Goal: Task Accomplishment & Management: Complete application form

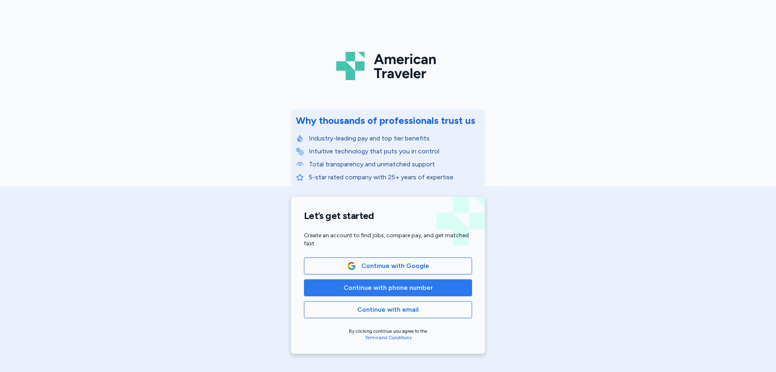
click at [363, 284] on span "Continue with phone number" at bounding box center [388, 288] width 89 height 10
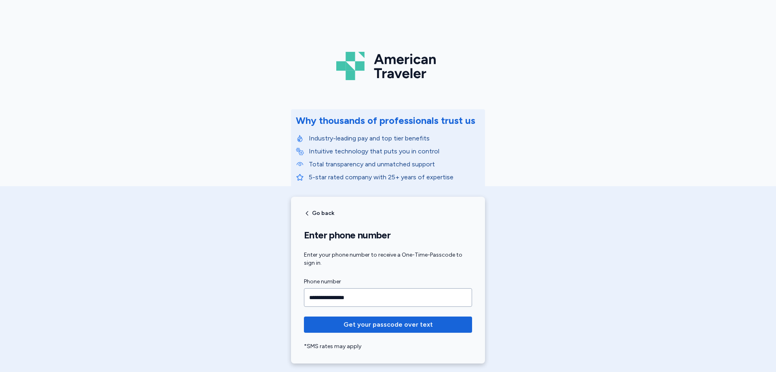
type input "**********"
click at [304, 316] on button "Get your passcode over text" at bounding box center [388, 324] width 168 height 16
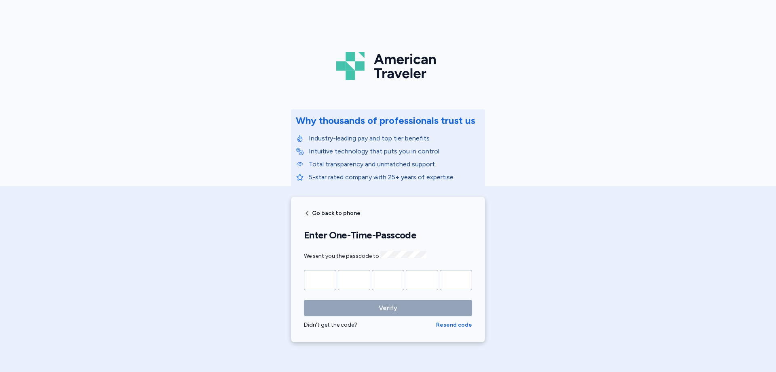
type input "*"
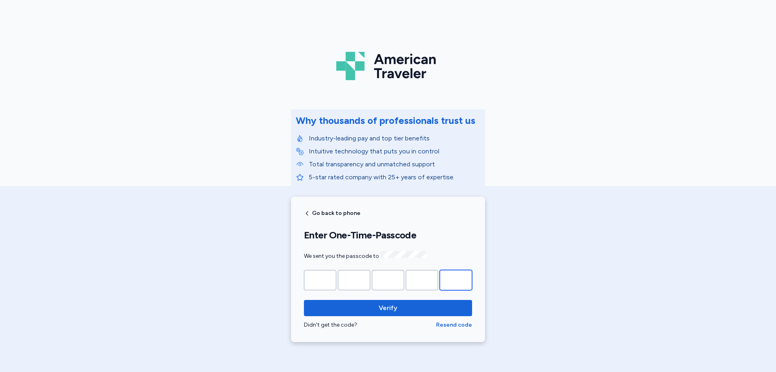
type input "*"
click at [304, 300] on button "Verify" at bounding box center [388, 308] width 168 height 16
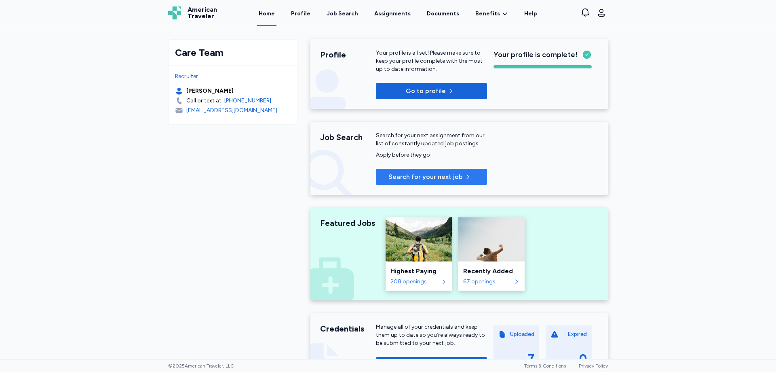
click at [467, 180] on span "Search for your next job" at bounding box center [432, 177] width 98 height 10
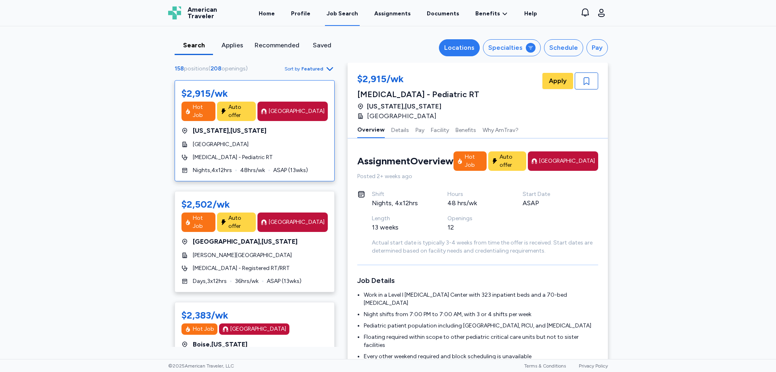
click at [465, 50] on div "Locations" at bounding box center [459, 48] width 30 height 10
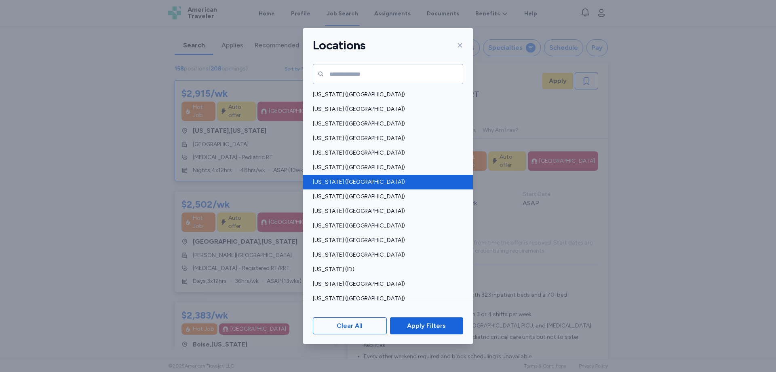
click at [372, 181] on span "[US_STATE] ([GEOGRAPHIC_DATA])" at bounding box center [386, 182] width 146 height 8
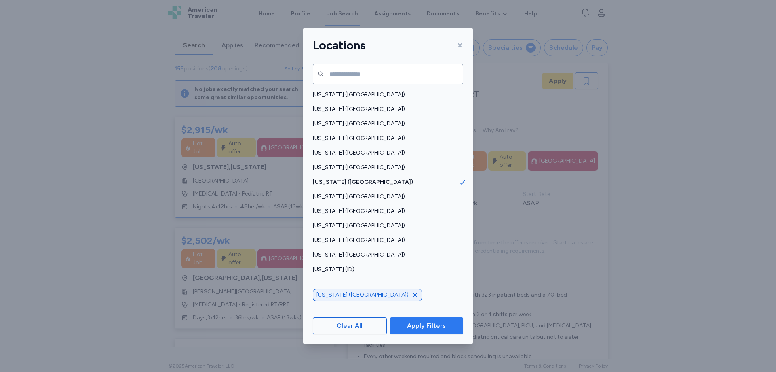
click at [442, 323] on span "Apply Filters" at bounding box center [426, 326] width 39 height 10
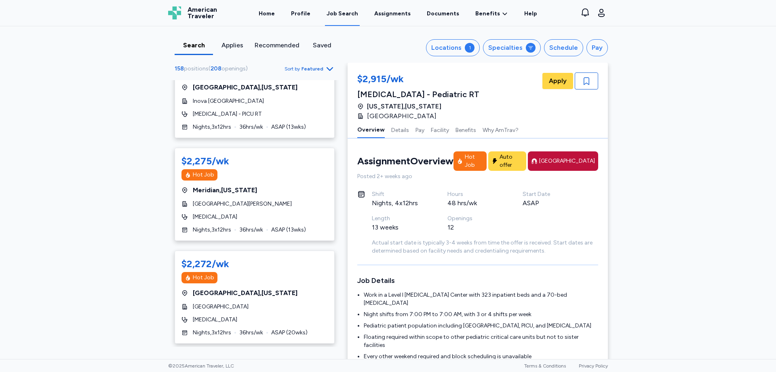
scroll to position [687, 0]
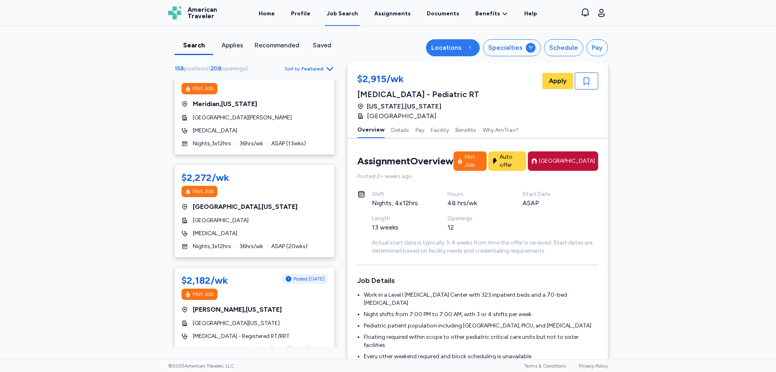
click at [463, 46] on button "Locations 1" at bounding box center [453, 47] width 54 height 17
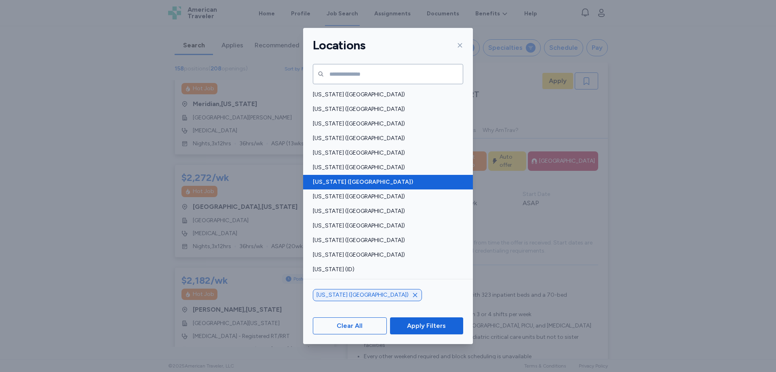
click at [404, 184] on span "[US_STATE] ([GEOGRAPHIC_DATA])" at bounding box center [386, 182] width 146 height 8
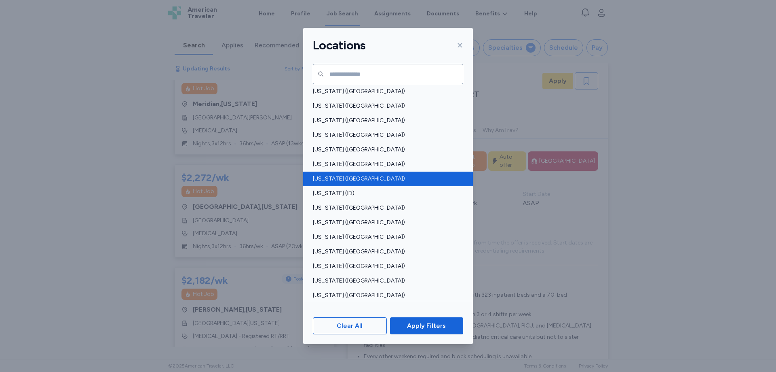
scroll to position [121, 0]
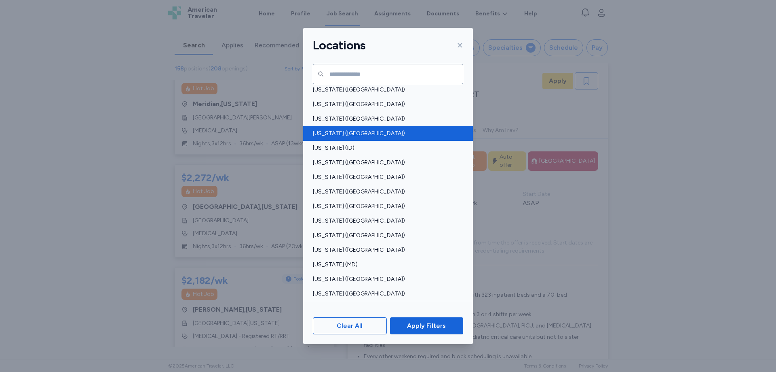
click at [352, 135] on span "[US_STATE] ([GEOGRAPHIC_DATA])" at bounding box center [386, 133] width 146 height 8
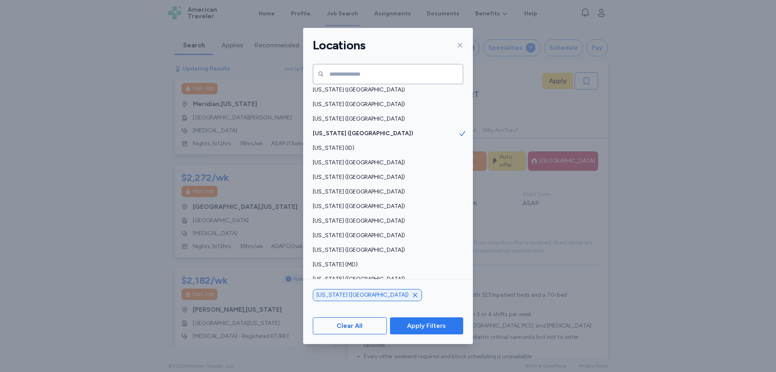
click at [446, 324] on span "Apply Filters" at bounding box center [427, 326] width 60 height 10
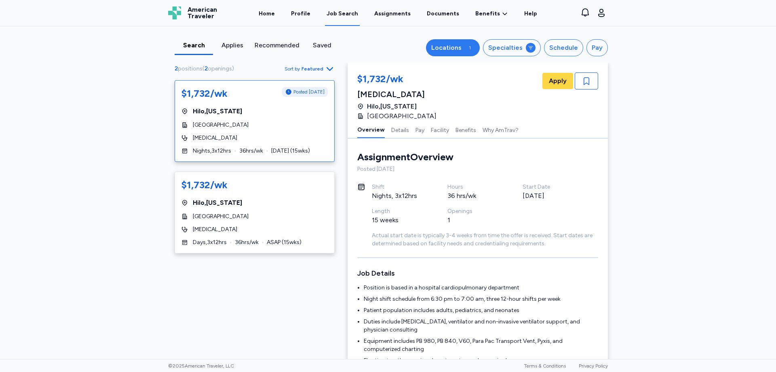
click at [473, 49] on div "1" at bounding box center [470, 48] width 10 height 10
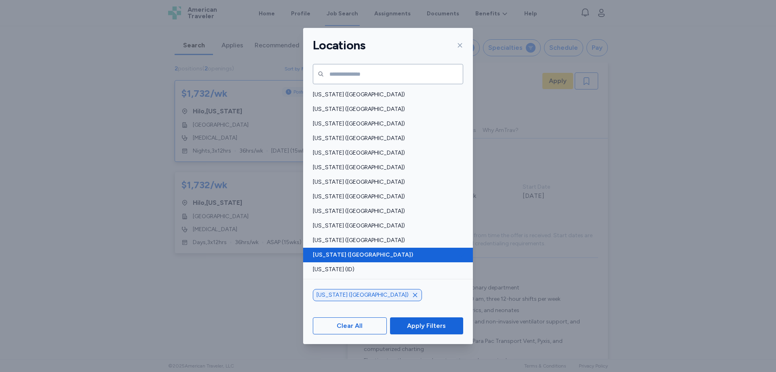
click at [401, 254] on span "[US_STATE] ([GEOGRAPHIC_DATA])" at bounding box center [386, 255] width 146 height 8
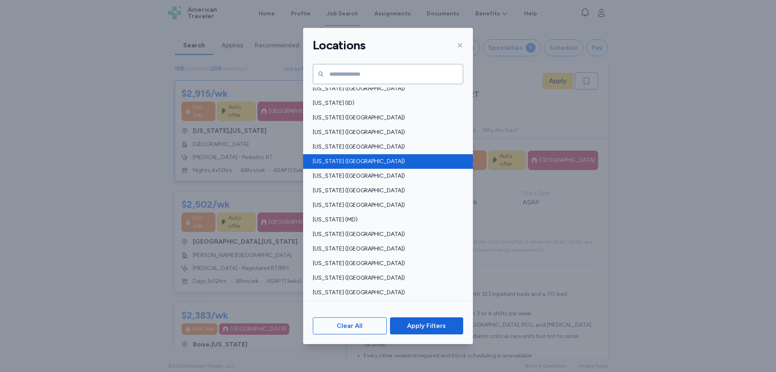
scroll to position [202, 0]
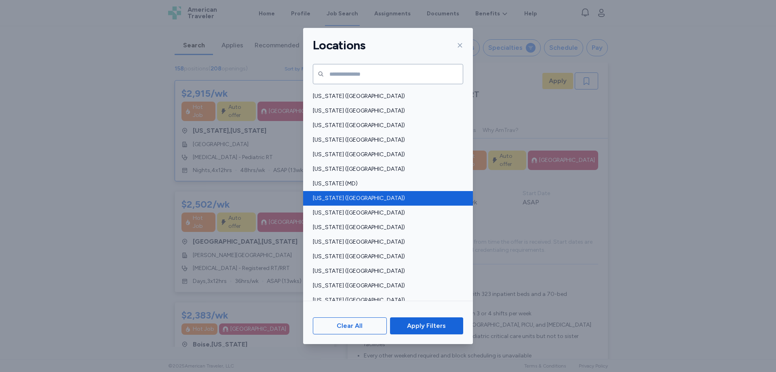
click at [368, 201] on span "[US_STATE] ([GEOGRAPHIC_DATA])" at bounding box center [386, 198] width 146 height 8
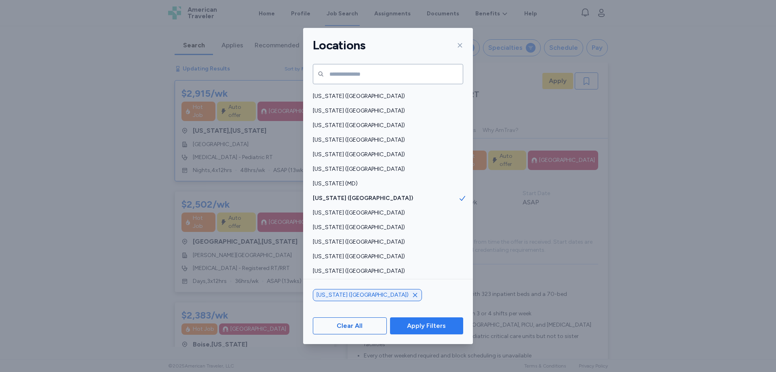
click at [453, 329] on span "Apply Filters" at bounding box center [427, 326] width 60 height 10
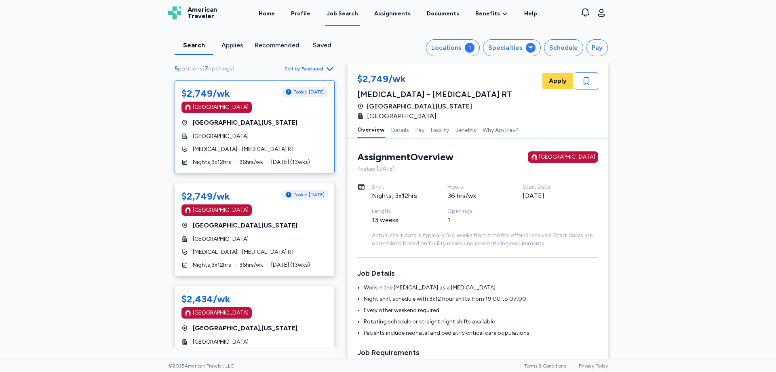
click at [277, 145] on div "[MEDICAL_DATA] - [MEDICAL_DATA] RT" at bounding box center [255, 149] width 146 height 8
click at [461, 189] on div "Hours" at bounding box center [476, 187] width 56 height 8
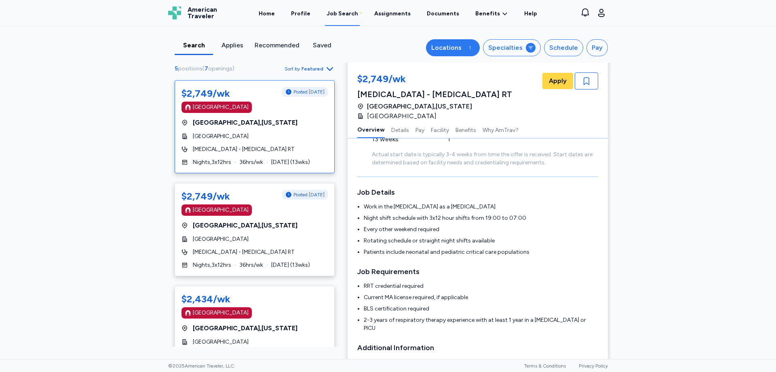
click at [473, 49] on div "1" at bounding box center [470, 48] width 10 height 10
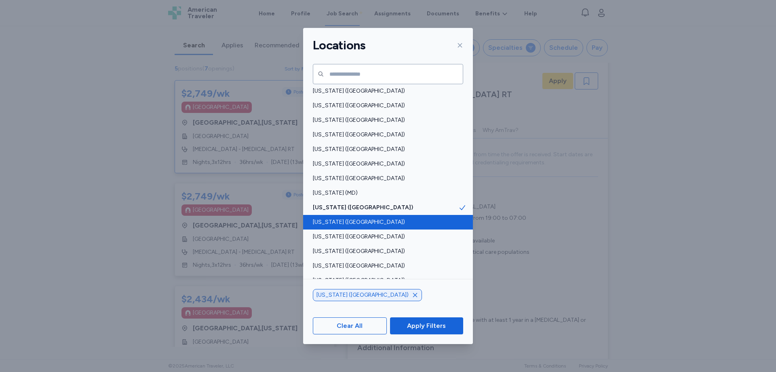
scroll to position [243, 0]
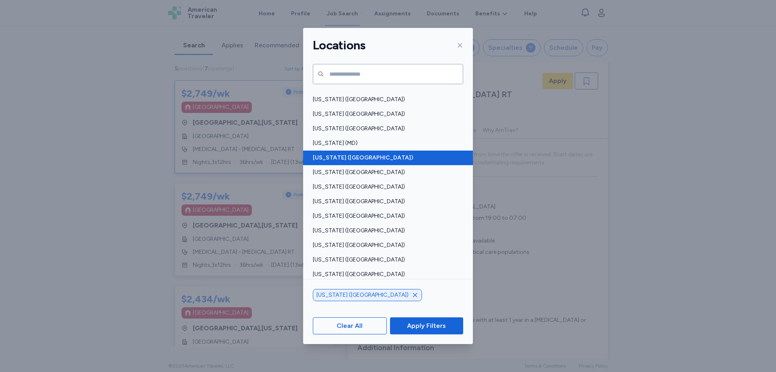
click at [408, 162] on span "[US_STATE] ([GEOGRAPHIC_DATA])" at bounding box center [386, 158] width 146 height 8
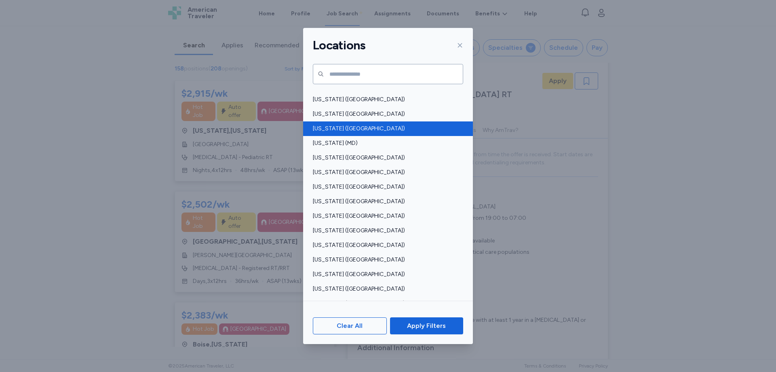
click at [344, 126] on span "[US_STATE] ([GEOGRAPHIC_DATA])" at bounding box center [386, 129] width 146 height 8
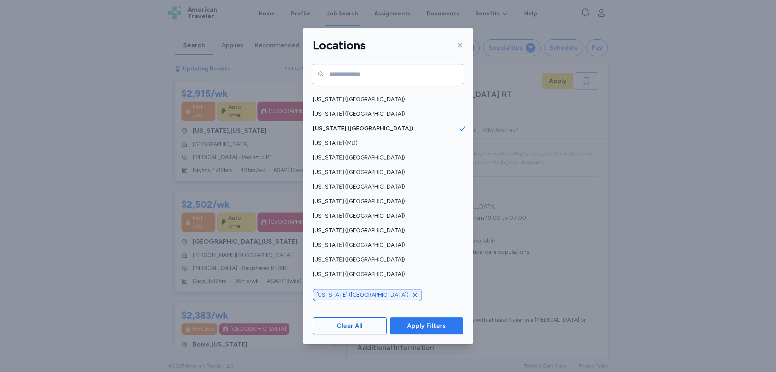
click at [446, 322] on span "Apply Filters" at bounding box center [427, 326] width 60 height 10
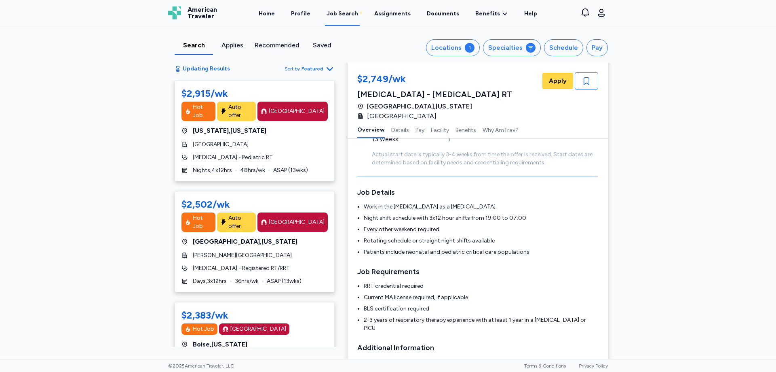
scroll to position [1, 0]
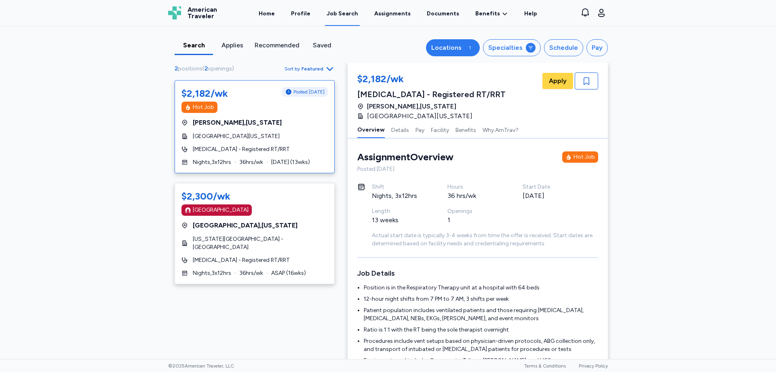
click at [460, 49] on div "Locations" at bounding box center [446, 48] width 30 height 10
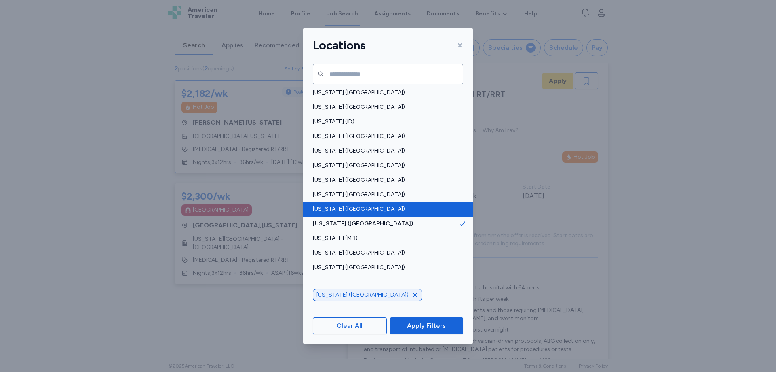
scroll to position [162, 0]
click at [408, 215] on div "[US_STATE] ([GEOGRAPHIC_DATA])" at bounding box center [388, 209] width 170 height 15
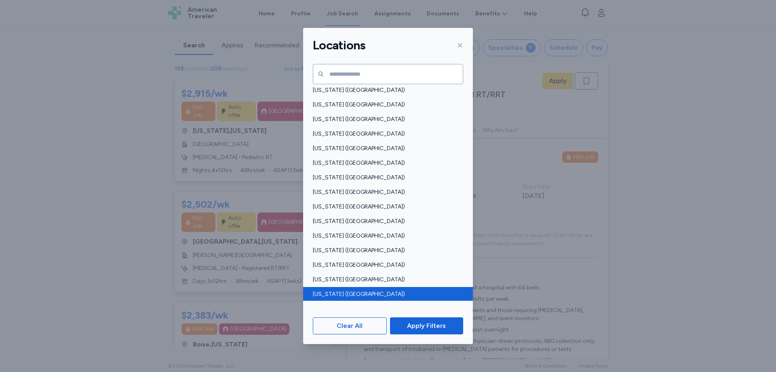
scroll to position [485, 0]
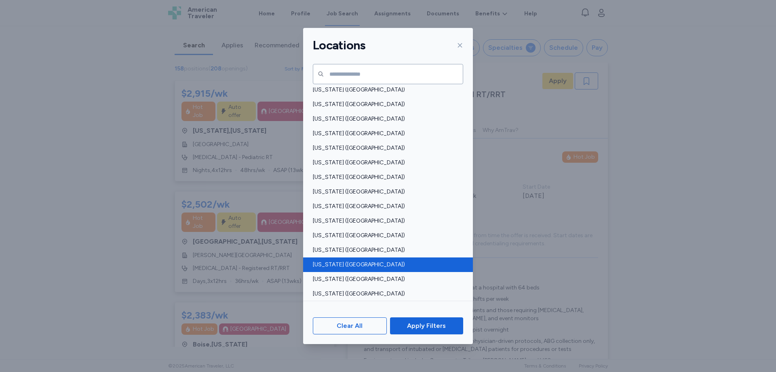
click at [379, 264] on span "[US_STATE] ([GEOGRAPHIC_DATA])" at bounding box center [386, 264] width 146 height 8
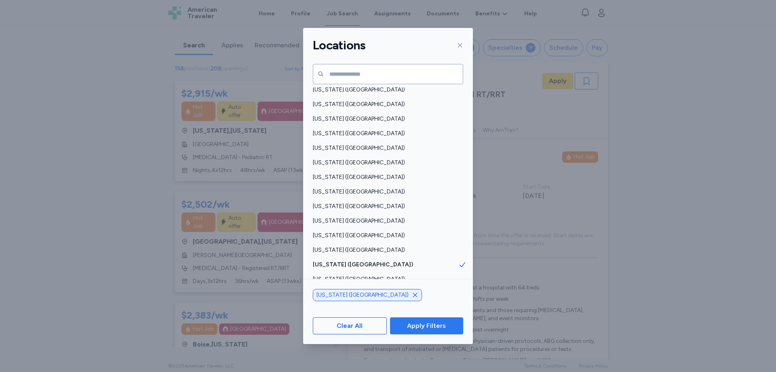
click at [440, 322] on span "Apply Filters" at bounding box center [426, 326] width 39 height 10
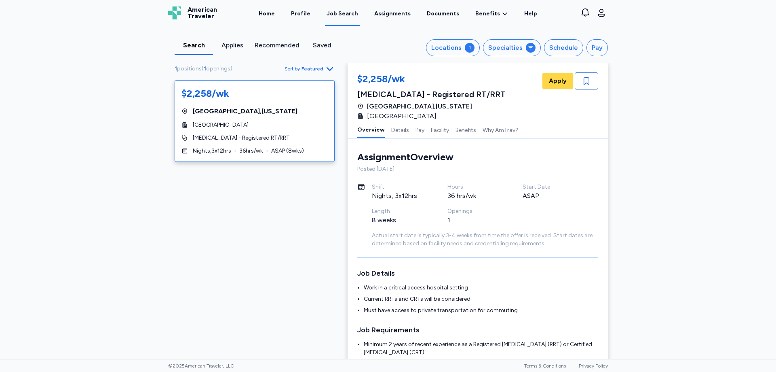
click at [349, 14] on div "Job Search" at bounding box center [343, 14] width 32 height 8
click at [457, 45] on div "Locations" at bounding box center [446, 48] width 30 height 10
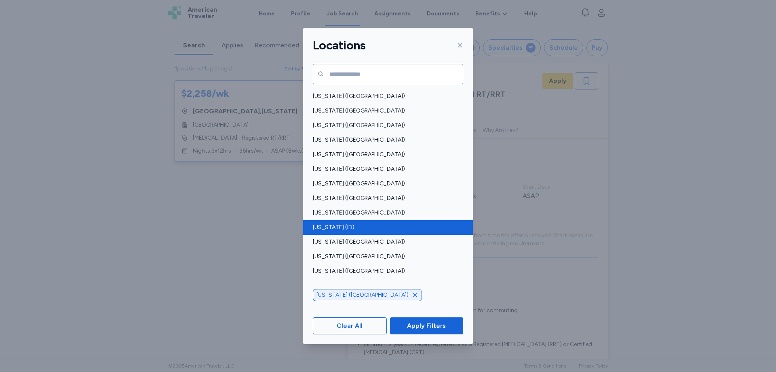
scroll to position [81, 0]
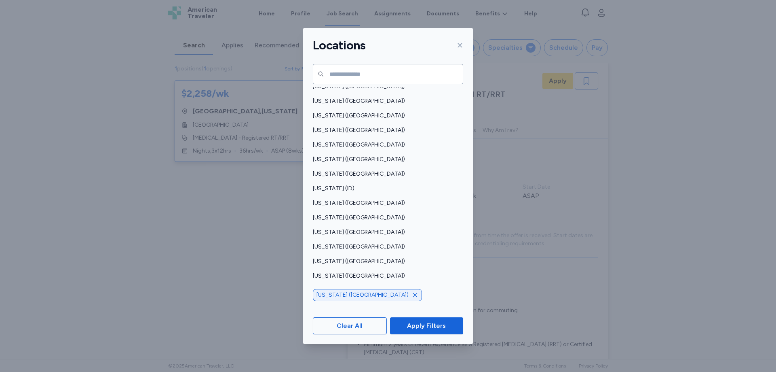
click at [412, 298] on icon "button" at bounding box center [415, 295] width 6 height 6
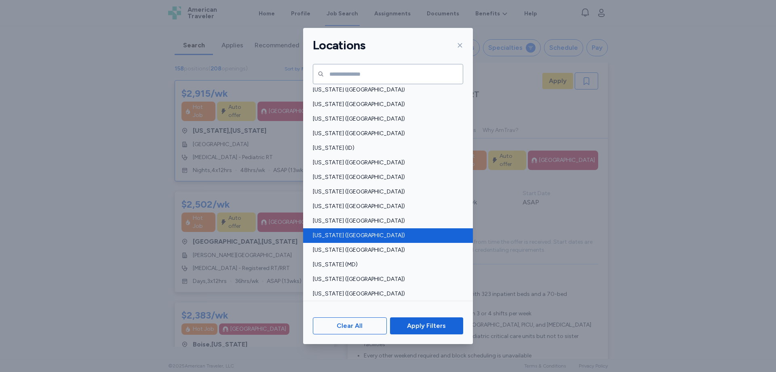
scroll to position [40, 0]
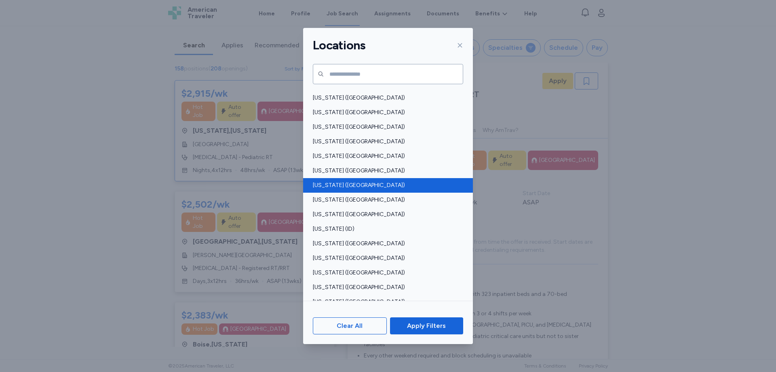
click at [338, 184] on span "[US_STATE] ([GEOGRAPHIC_DATA])" at bounding box center [386, 185] width 146 height 8
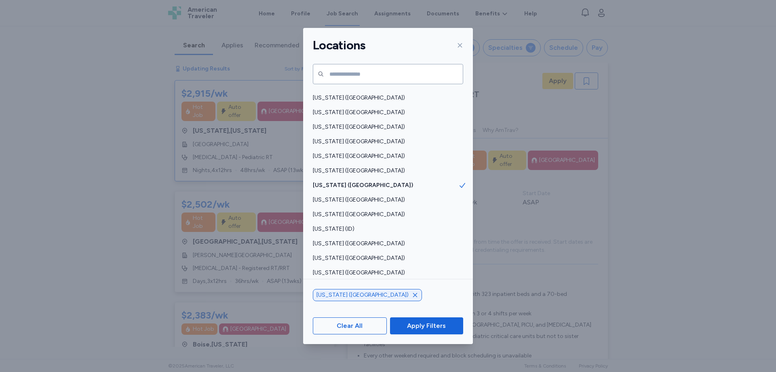
click at [436, 331] on button "Apply Filters" at bounding box center [426, 325] width 73 height 17
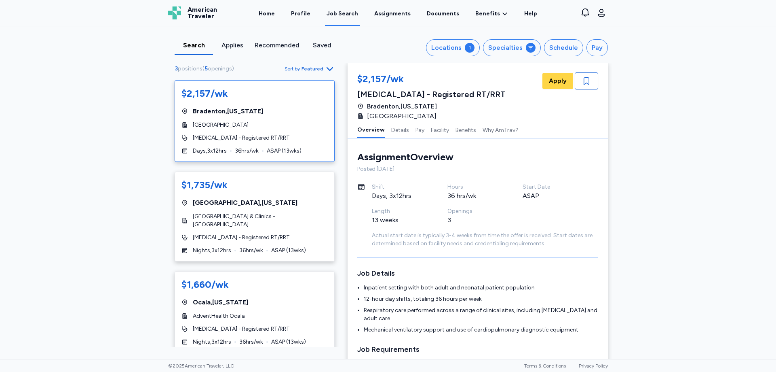
click at [255, 118] on div "$2,157/wk [GEOGRAPHIC_DATA] , [US_STATE][GEOGRAPHIC_DATA] [MEDICAL_DATA] - Regi…" at bounding box center [255, 121] width 160 height 82
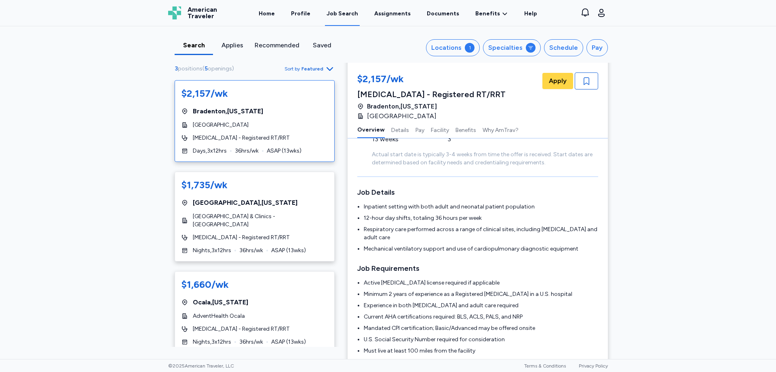
click at [241, 124] on span "[GEOGRAPHIC_DATA]" at bounding box center [221, 125] width 56 height 8
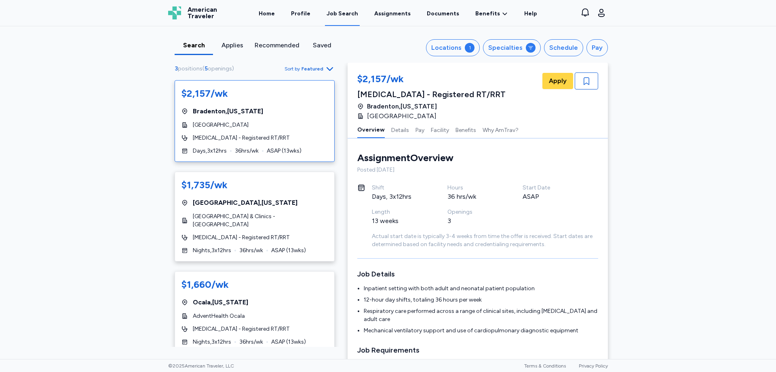
click at [285, 124] on div "[GEOGRAPHIC_DATA]" at bounding box center [255, 125] width 146 height 8
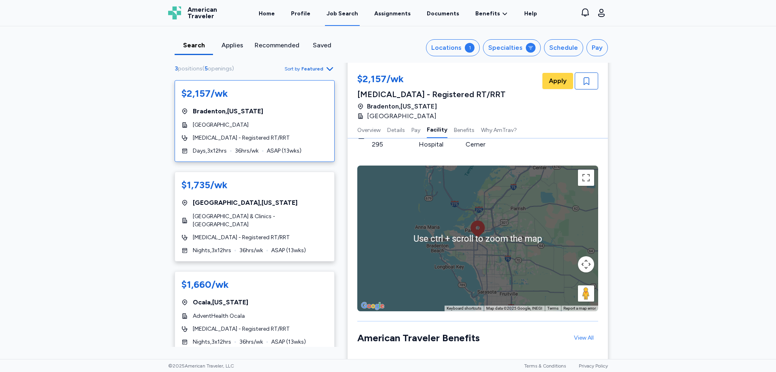
scroll to position [849, 0]
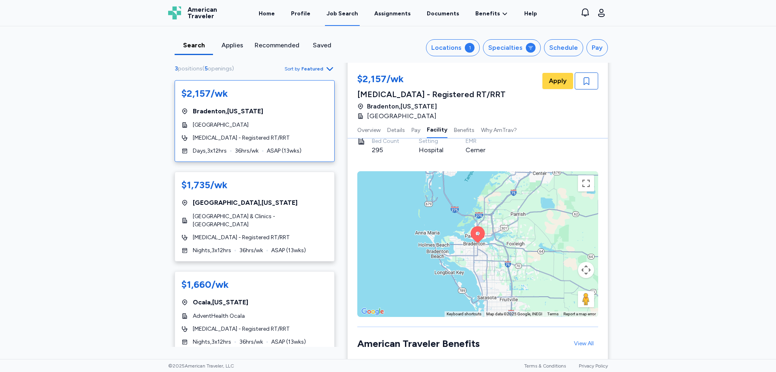
click at [585, 184] on div "To activate drag with keyboard, press Alt + Enter. Once in keyboard drag state,…" at bounding box center [477, 244] width 241 height 146
click at [583, 175] on button "Toggle fullscreen view" at bounding box center [586, 183] width 16 height 16
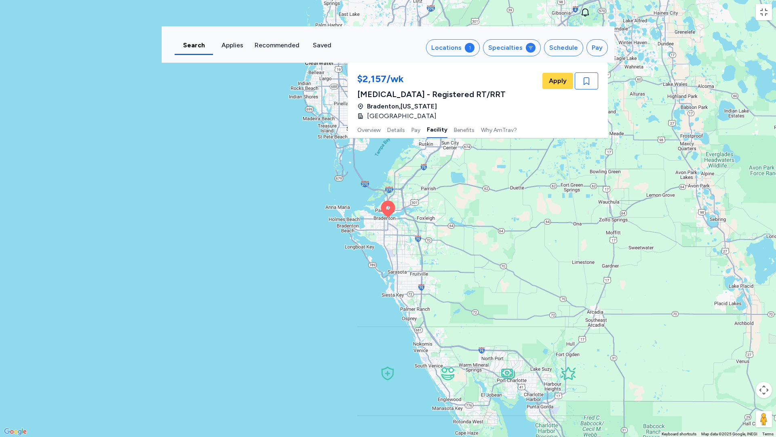
click at [342, 215] on div "To activate drag with keyboard, press Alt + Enter. Once in keyboard drag state,…" at bounding box center [388, 218] width 776 height 437
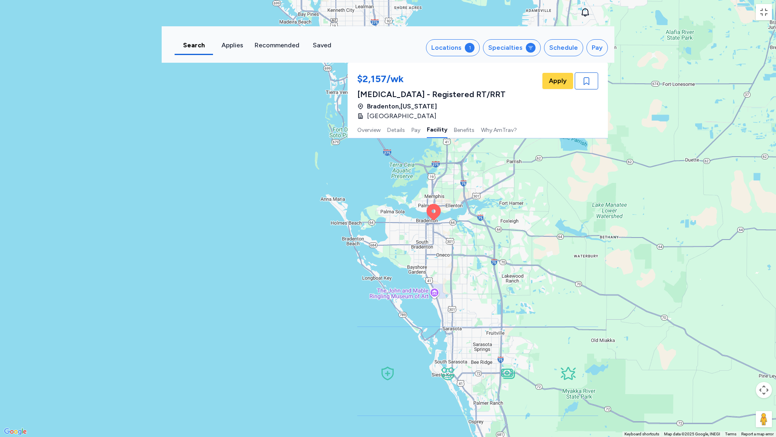
click at [344, 212] on div "To activate drag with keyboard, press Alt + Enter. Once in keyboard drag state,…" at bounding box center [388, 218] width 776 height 437
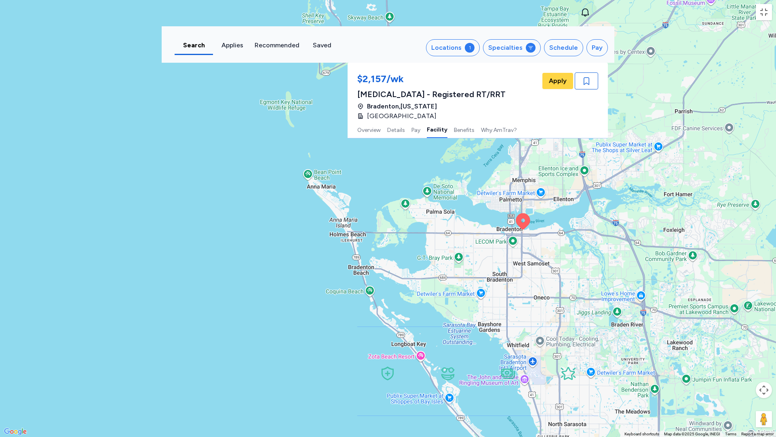
click at [344, 212] on div "To activate drag with keyboard, press Alt + Enter. Once in keyboard drag state,…" at bounding box center [388, 218] width 776 height 437
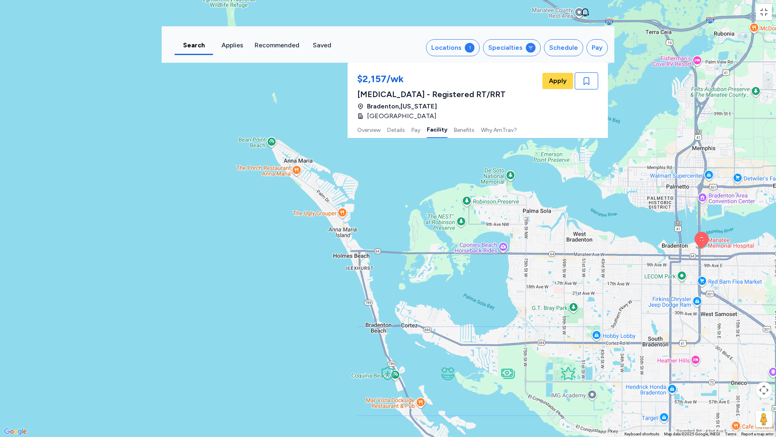
click at [322, 191] on div "To activate drag with keyboard, press Alt + Enter. Once in keyboard drag state,…" at bounding box center [388, 218] width 776 height 437
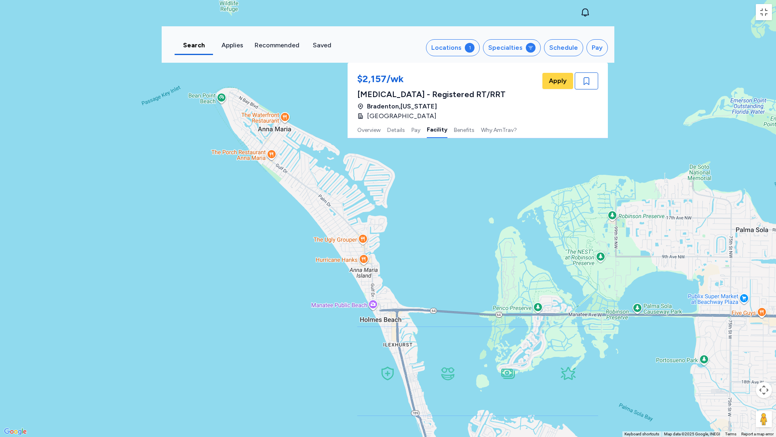
click at [325, 211] on div "To activate drag with keyboard, press Alt + Enter. Once in keyboard drag state,…" at bounding box center [388, 218] width 776 height 437
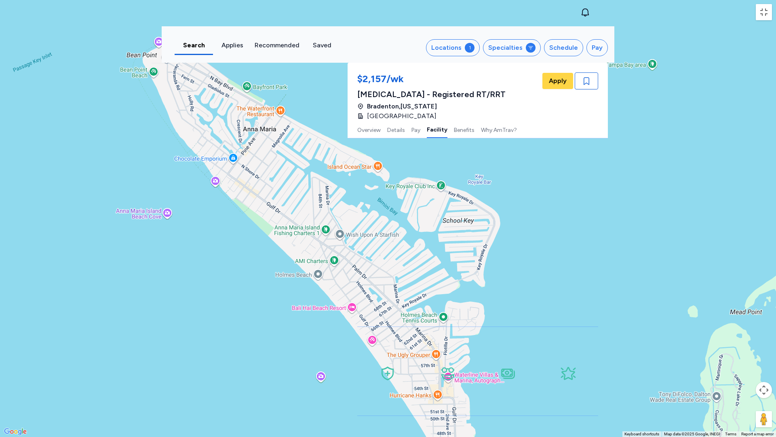
drag, startPoint x: 302, startPoint y: 192, endPoint x: 338, endPoint y: 275, distance: 90.5
click at [338, 275] on div "To activate drag with keyboard, press Alt + Enter. Once in keyboard drag state,…" at bounding box center [388, 218] width 776 height 437
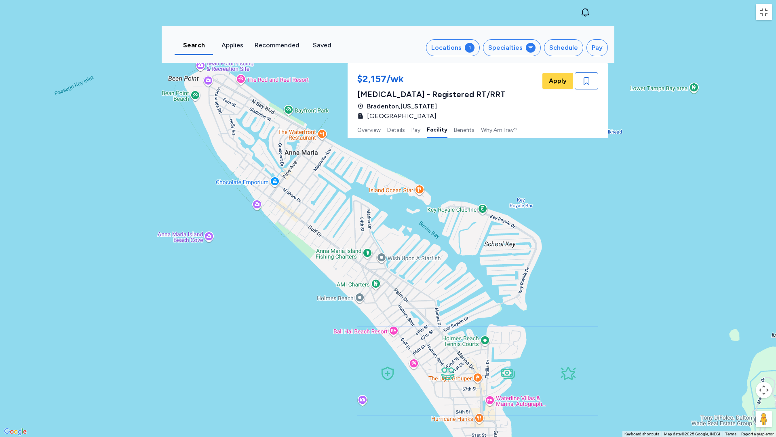
drag, startPoint x: 298, startPoint y: 184, endPoint x: 340, endPoint y: 208, distance: 48.5
click at [340, 208] on div "To activate drag with keyboard, press Alt + Enter. Once in keyboard drag state,…" at bounding box center [388, 218] width 776 height 437
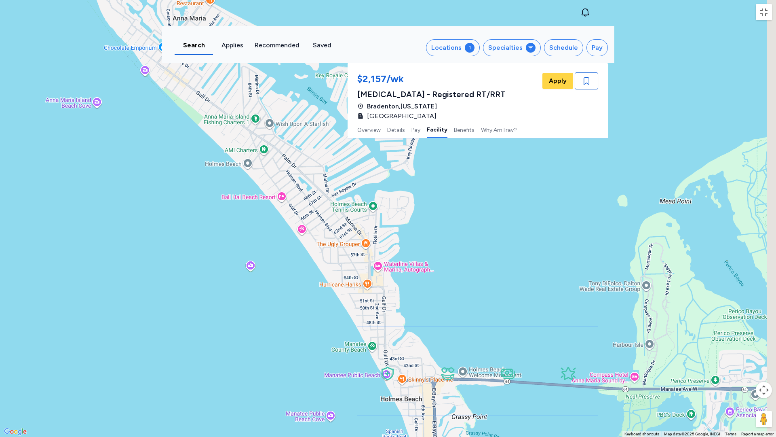
drag, startPoint x: 495, startPoint y: 295, endPoint x: 341, endPoint y: 97, distance: 250.4
click at [344, 102] on div "To activate drag with keyboard, press Alt + Enter. Once in keyboard drag state,…" at bounding box center [388, 218] width 776 height 437
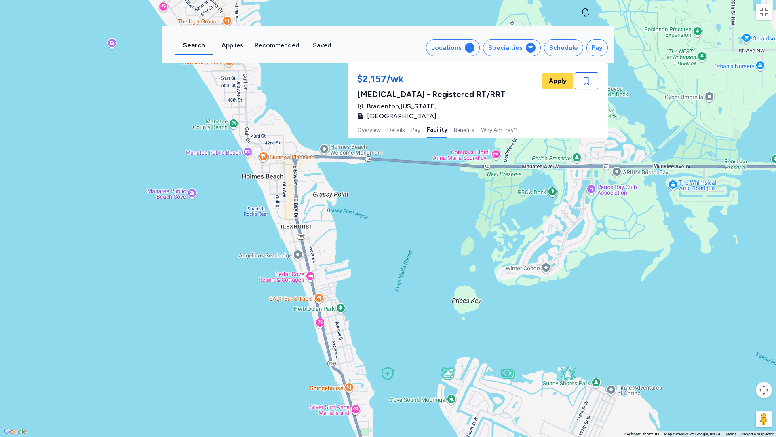
drag, startPoint x: 487, startPoint y: 283, endPoint x: 405, endPoint y: 133, distance: 171.5
click at [419, 158] on div "To activate drag with keyboard, press Alt + Enter. Once in keyboard drag state,…" at bounding box center [388, 218] width 776 height 437
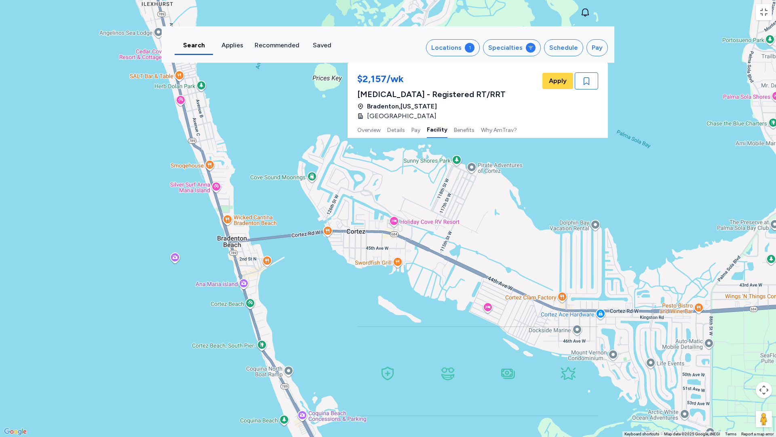
drag, startPoint x: 463, startPoint y: 292, endPoint x: 370, endPoint y: 186, distance: 141.2
click at [381, 199] on div "To activate drag with keyboard, press Alt + Enter. Once in keyboard drag state,…" at bounding box center [388, 218] width 776 height 437
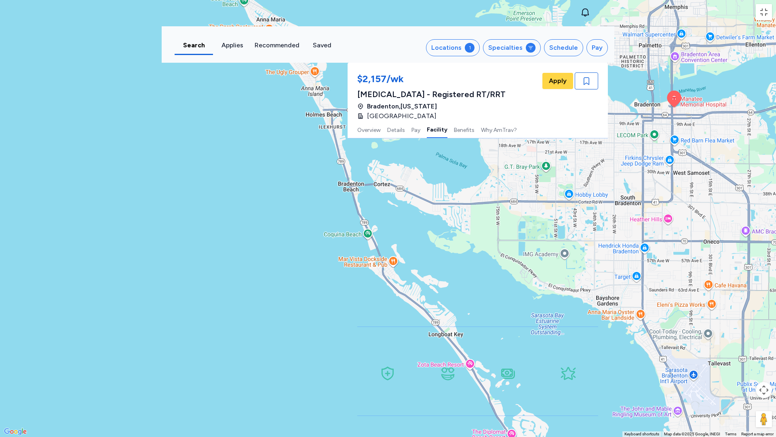
drag, startPoint x: 531, startPoint y: 357, endPoint x: 526, endPoint y: 279, distance: 77.4
click at [526, 279] on div "To activate drag with keyboard, press Alt + Enter. Once in keyboard drag state,…" at bounding box center [388, 218] width 776 height 437
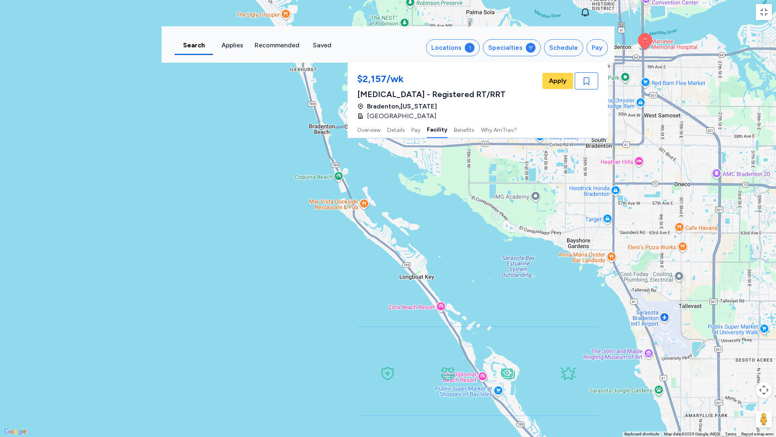
drag, startPoint x: 552, startPoint y: 331, endPoint x: 495, endPoint y: 226, distance: 119.6
click at [495, 228] on div "To activate drag with keyboard, press Alt + Enter. Once in keyboard drag state,…" at bounding box center [388, 218] width 776 height 437
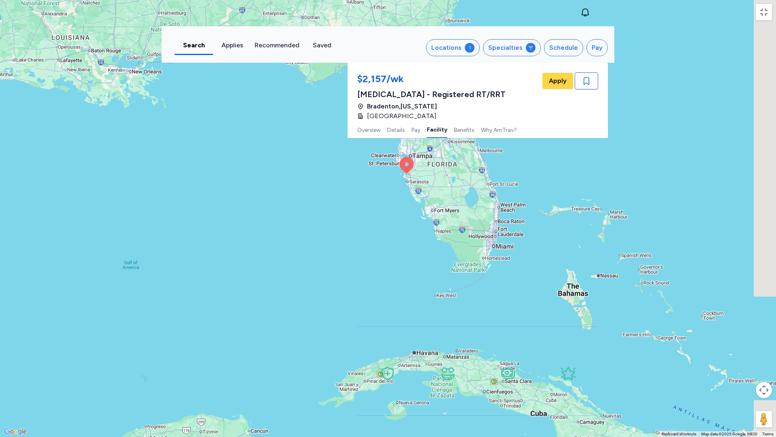
drag, startPoint x: 603, startPoint y: 305, endPoint x: 417, endPoint y: 164, distance: 232.9
click at [417, 164] on div "To activate drag with keyboard, press Alt + Enter. Once in keyboard drag state,…" at bounding box center [388, 218] width 776 height 437
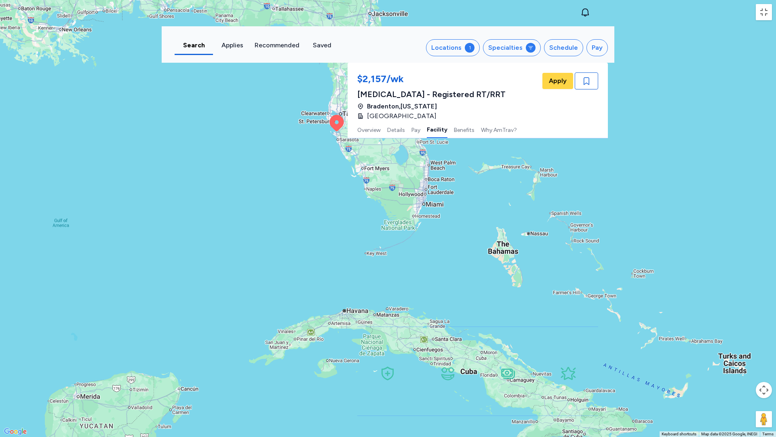
drag, startPoint x: 582, startPoint y: 334, endPoint x: 544, endPoint y: 301, distance: 50.7
click at [545, 303] on div "To activate drag with keyboard, press Alt + Enter. Once in keyboard drag state,…" at bounding box center [388, 218] width 776 height 437
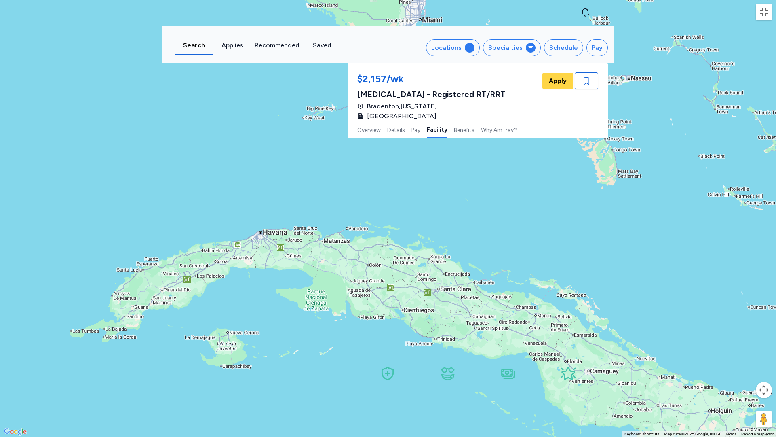
click at [251, 140] on div "To activate drag with keyboard, press Alt + Enter. Once in keyboard drag state,…" at bounding box center [388, 218] width 776 height 437
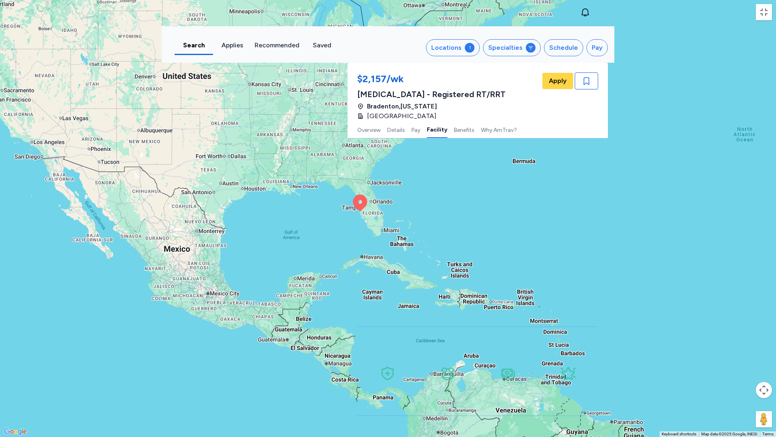
drag, startPoint x: 349, startPoint y: 83, endPoint x: 428, endPoint y: 102, distance: 82.0
click at [428, 102] on div "To activate drag with keyboard, press Alt + Enter. Once in keyboard drag state,…" at bounding box center [388, 218] width 776 height 437
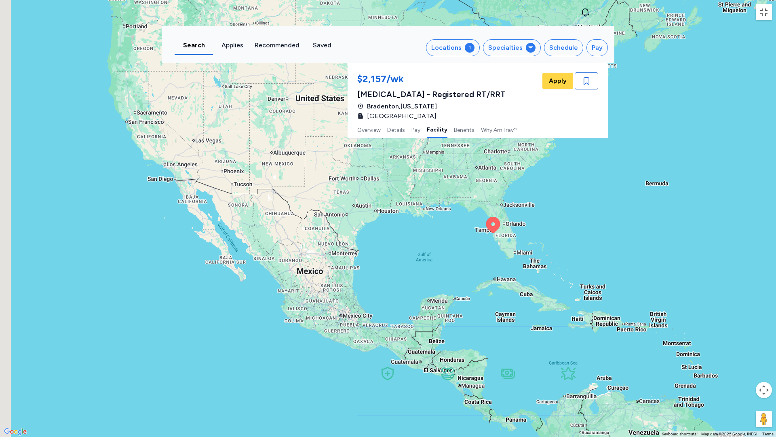
drag, startPoint x: 229, startPoint y: 129, endPoint x: 362, endPoint y: 152, distance: 135.5
click at [362, 152] on div "To activate drag with keyboard, press Alt + Enter. Once in keyboard drag state,…" at bounding box center [388, 218] width 776 height 437
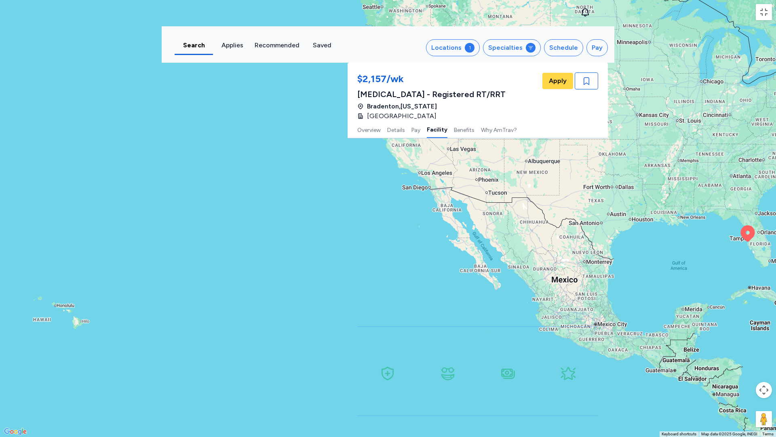
drag, startPoint x: 151, startPoint y: 148, endPoint x: 495, endPoint y: 133, distance: 344.8
click at [494, 133] on div "To activate drag with keyboard, press Alt + Enter. Once in keyboard drag state,…" at bounding box center [388, 218] width 776 height 437
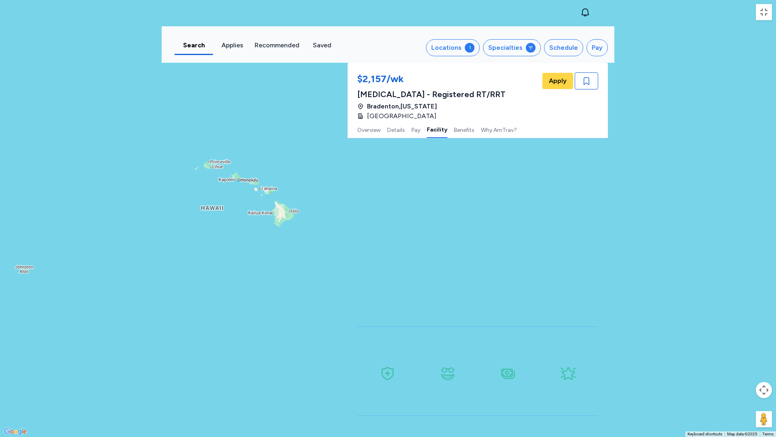
drag, startPoint x: 425, startPoint y: 285, endPoint x: 393, endPoint y: 200, distance: 90.6
click at [393, 200] on div "To activate drag with keyboard, press Alt + Enter. Once in keyboard drag state,…" at bounding box center [388, 218] width 776 height 437
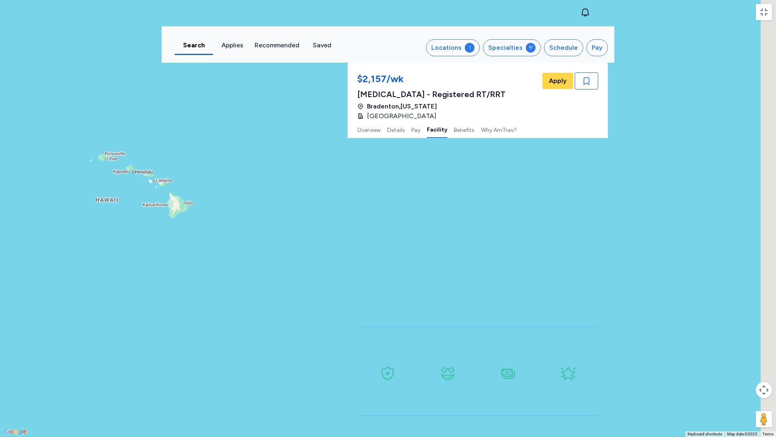
drag, startPoint x: 532, startPoint y: 227, endPoint x: 292, endPoint y: 228, distance: 239.8
click at [296, 228] on div "To activate drag with keyboard, press Alt + Enter. Once in keyboard drag state,…" at bounding box center [388, 218] width 776 height 437
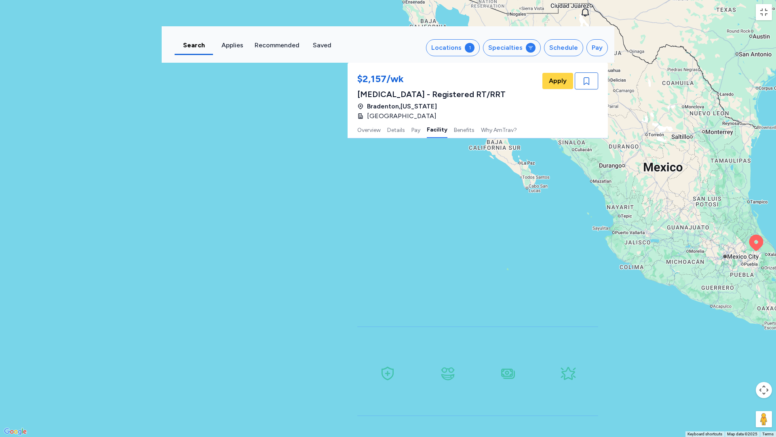
drag, startPoint x: 574, startPoint y: 236, endPoint x: 297, endPoint y: 297, distance: 284.0
click at [302, 296] on div "To activate drag with keyboard, press Alt + Enter. Once in keyboard drag state,…" at bounding box center [388, 218] width 776 height 437
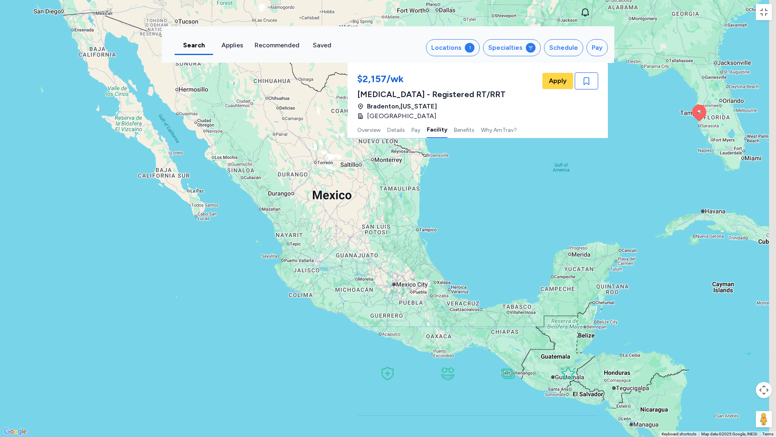
drag, startPoint x: 516, startPoint y: 229, endPoint x: 291, endPoint y: 196, distance: 228.0
click at [313, 206] on div "To activate drag with keyboard, press Alt + Enter. Once in keyboard drag state,…" at bounding box center [388, 218] width 776 height 437
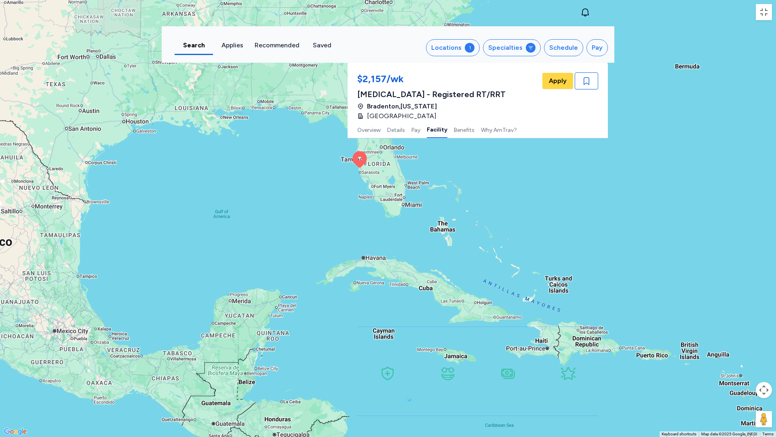
drag, startPoint x: 363, startPoint y: 197, endPoint x: 343, endPoint y: 306, distance: 111.0
click at [343, 306] on div "To activate drag with keyboard, press Alt + Enter. Once in keyboard drag state,…" at bounding box center [388, 218] width 776 height 437
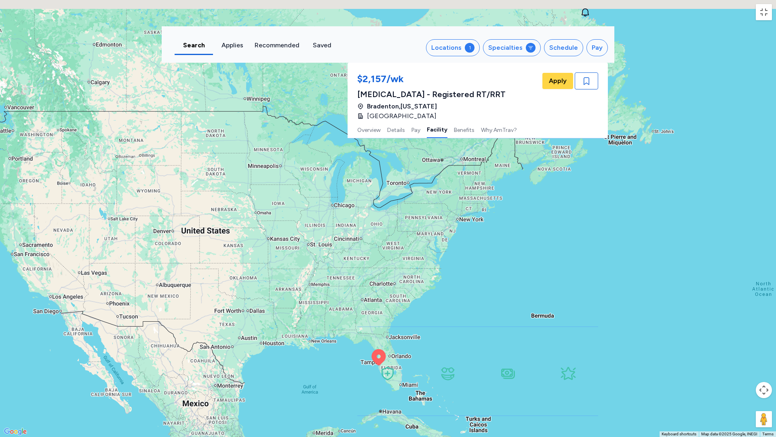
drag, startPoint x: 437, startPoint y: 106, endPoint x: 461, endPoint y: 260, distance: 155.4
click at [461, 260] on div "To activate drag with keyboard, press Alt + Enter. Once in keyboard drag state,…" at bounding box center [388, 218] width 776 height 437
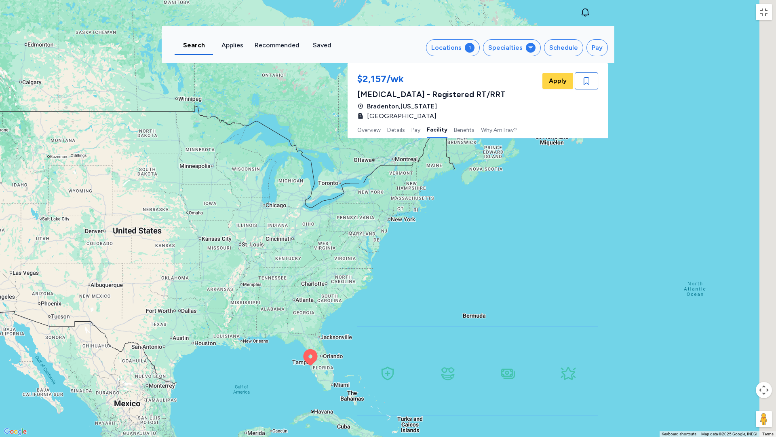
drag, startPoint x: 492, startPoint y: 222, endPoint x: 366, endPoint y: 208, distance: 126.9
click at [369, 209] on div "To activate drag with keyboard, press Alt + Enter. Once in keyboard drag state,…" at bounding box center [388, 218] width 776 height 437
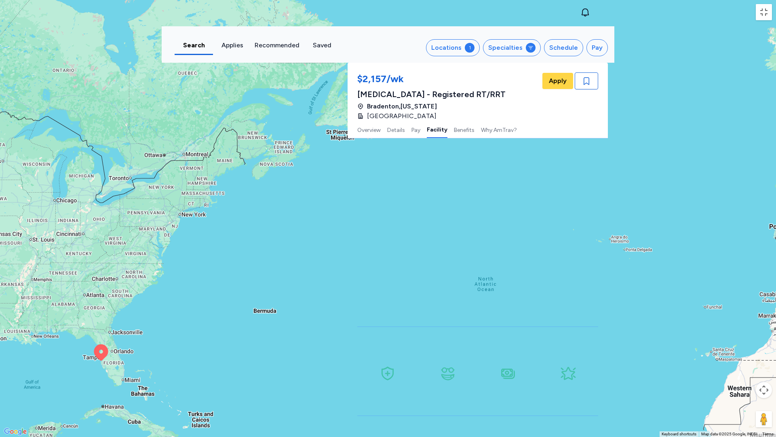
drag, startPoint x: 507, startPoint y: 226, endPoint x: 416, endPoint y: 221, distance: 91.1
click at [416, 221] on div "To activate drag with keyboard, press Alt + Enter. Once in keyboard drag state,…" at bounding box center [388, 218] width 776 height 437
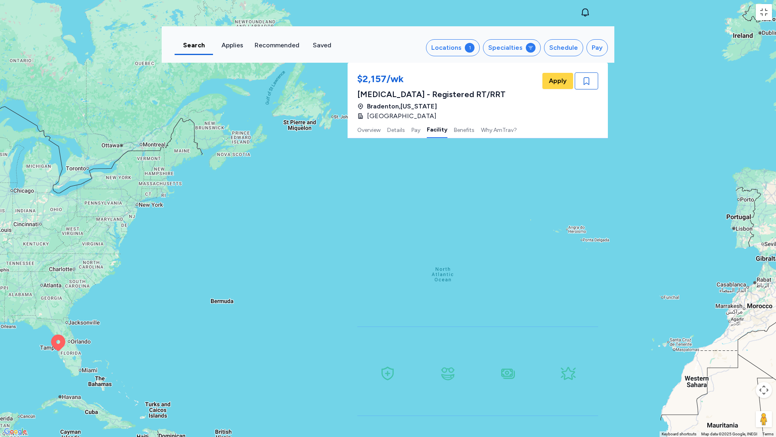
drag, startPoint x: 515, startPoint y: 218, endPoint x: 484, endPoint y: 210, distance: 31.8
click at [484, 210] on div "To activate drag with keyboard, press Alt + Enter. Once in keyboard drag state,…" at bounding box center [388, 218] width 776 height 437
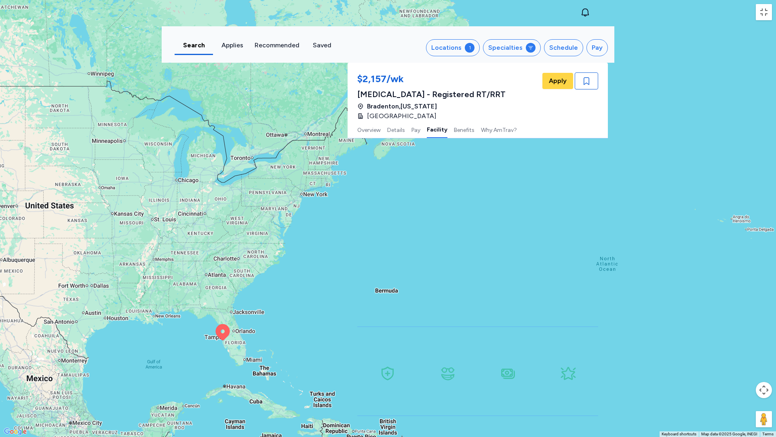
drag, startPoint x: 338, startPoint y: 237, endPoint x: 654, endPoint y: 236, distance: 316.2
click at [652, 236] on div "To activate drag with keyboard, press Alt + Enter. Once in keyboard drag state,…" at bounding box center [388, 218] width 776 height 437
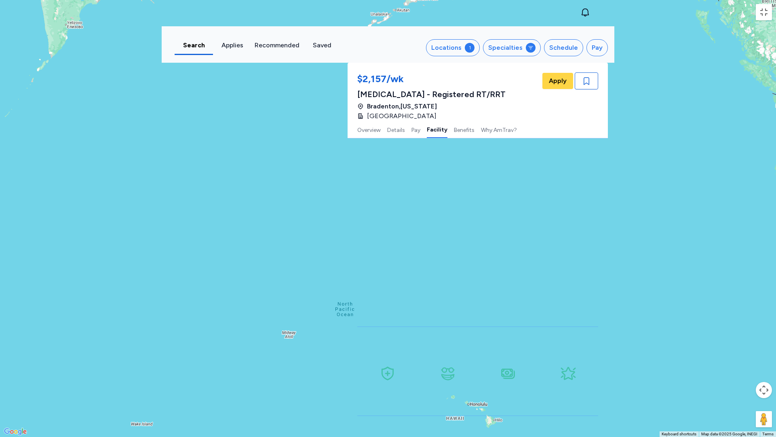
click at [440, 268] on div "To activate drag with keyboard, press Alt + Enter. Once in keyboard drag state,…" at bounding box center [388, 218] width 776 height 437
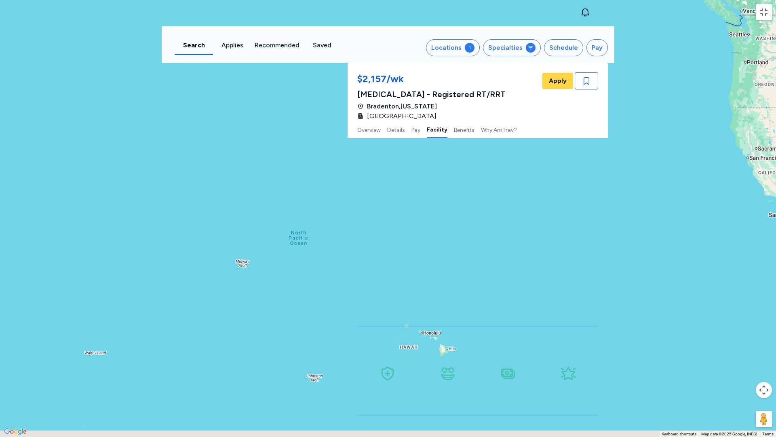
drag, startPoint x: 412, startPoint y: 236, endPoint x: 347, endPoint y: 185, distance: 82.7
click at [349, 187] on div "To activate drag with keyboard, press Alt + Enter. Once in keyboard drag state,…" at bounding box center [388, 218] width 776 height 437
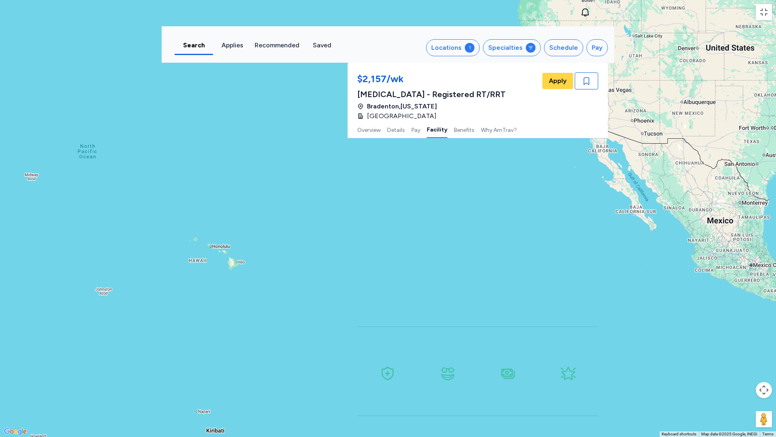
drag, startPoint x: 590, startPoint y: 222, endPoint x: 370, endPoint y: 254, distance: 221.8
click at [377, 255] on div "To activate drag with keyboard, press Alt + Enter. Once in keyboard drag state,…" at bounding box center [388, 218] width 776 height 437
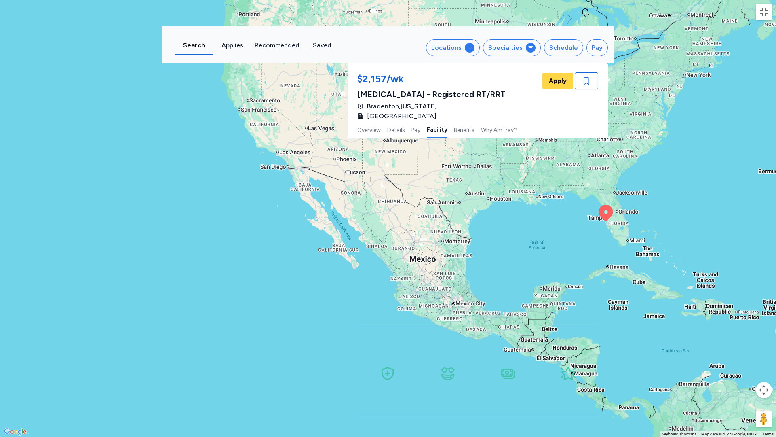
drag, startPoint x: 575, startPoint y: 244, endPoint x: 481, endPoint y: 245, distance: 93.8
click at [481, 245] on div "To activate drag with keyboard, press Alt + Enter. Once in keyboard drag state,…" at bounding box center [388, 218] width 776 height 437
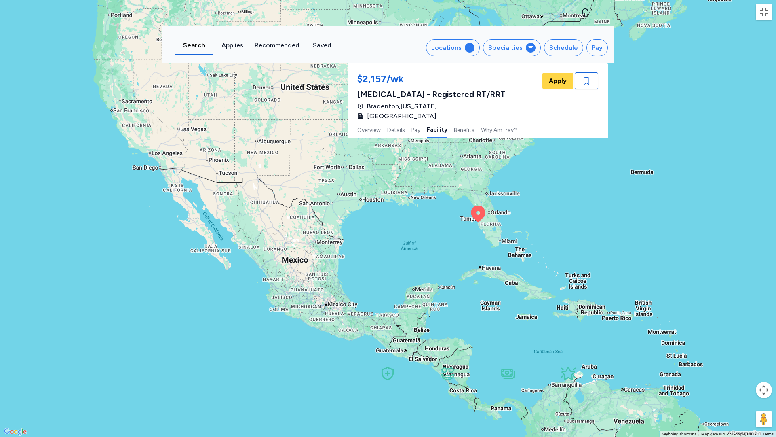
drag, startPoint x: 515, startPoint y: 242, endPoint x: 430, endPoint y: 242, distance: 84.5
click at [441, 242] on div "To activate drag with keyboard, press Alt + Enter. Once in keyboard drag state,…" at bounding box center [388, 218] width 776 height 437
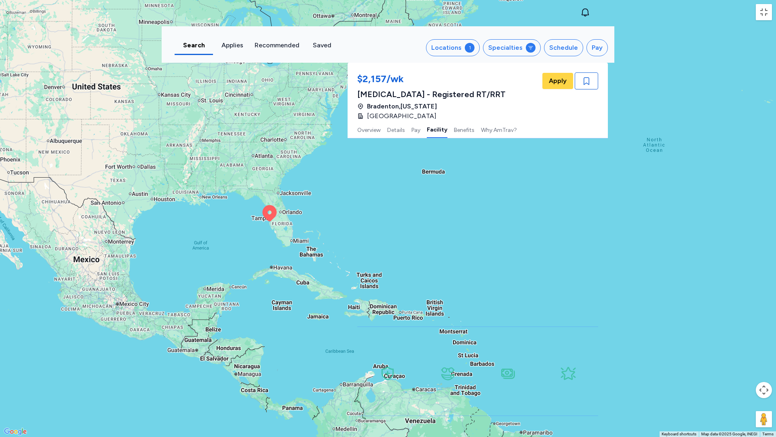
drag, startPoint x: 404, startPoint y: 239, endPoint x: 296, endPoint y: 236, distance: 108.0
click at [300, 237] on div "To activate drag with keyboard, press Alt + Enter. Once in keyboard drag state,…" at bounding box center [388, 218] width 776 height 437
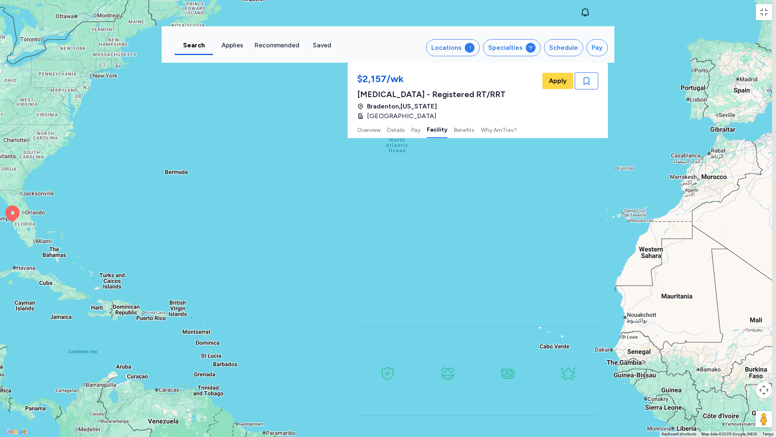
drag, startPoint x: 607, startPoint y: 230, endPoint x: 537, endPoint y: 233, distance: 69.2
click at [537, 233] on div "To activate drag with keyboard, press Alt + Enter. Once in keyboard drag state,…" at bounding box center [388, 218] width 776 height 437
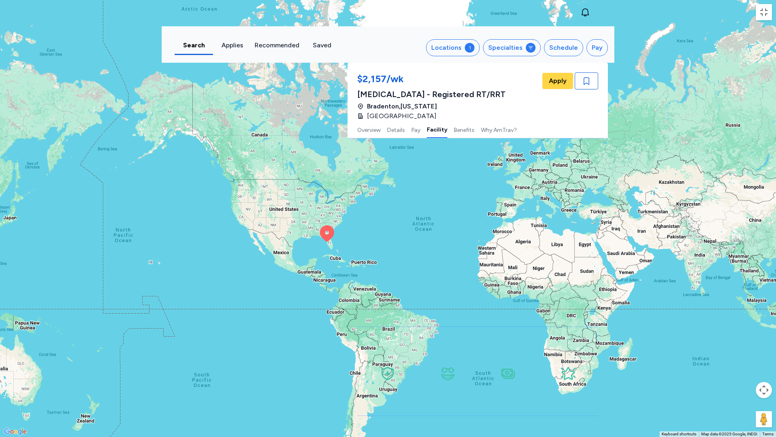
drag, startPoint x: 647, startPoint y: 287, endPoint x: 585, endPoint y: 300, distance: 63.3
click at [593, 295] on div "To activate drag with keyboard, press Alt + Enter. Once in keyboard drag state,…" at bounding box center [388, 218] width 776 height 437
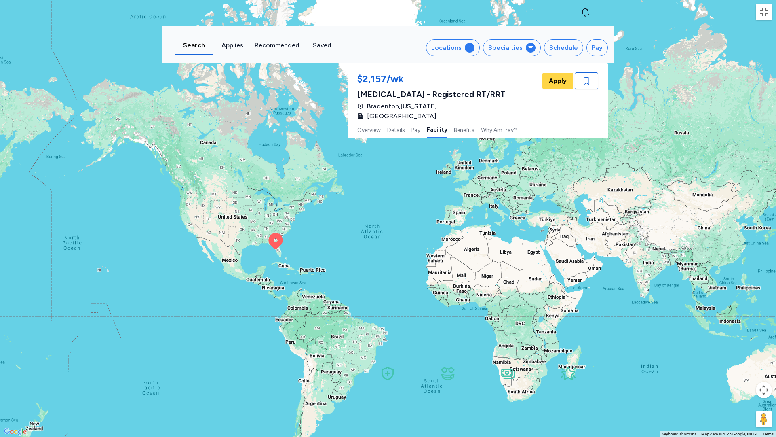
drag, startPoint x: 726, startPoint y: 327, endPoint x: 667, endPoint y: 314, distance: 60.0
click at [672, 317] on div "To activate drag with keyboard, press Alt + Enter. Once in keyboard drag state,…" at bounding box center [388, 218] width 776 height 437
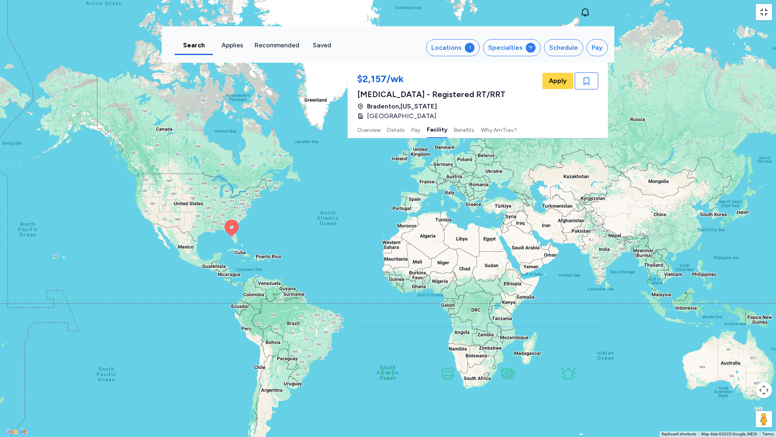
click at [767, 16] on button "Toggle fullscreen view" at bounding box center [764, 12] width 16 height 16
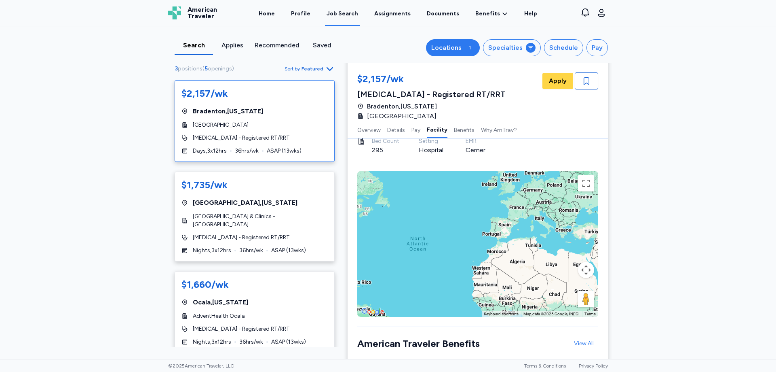
click at [462, 51] on div "Locations" at bounding box center [446, 48] width 30 height 10
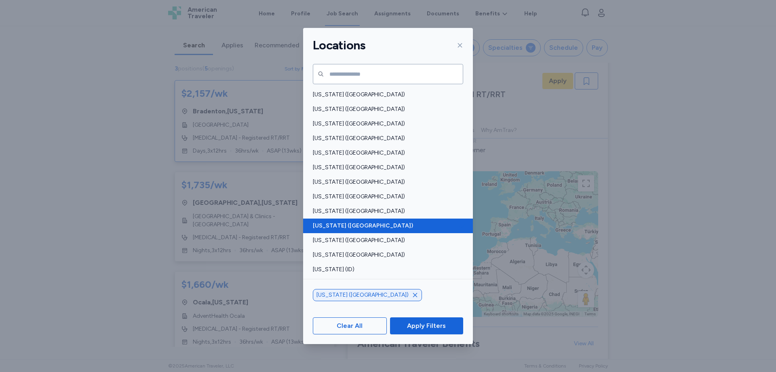
click at [390, 226] on span "[US_STATE] ([GEOGRAPHIC_DATA])" at bounding box center [386, 226] width 146 height 8
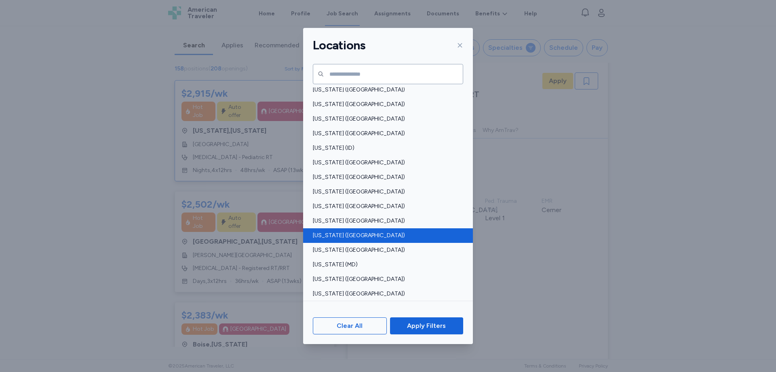
scroll to position [1, 0]
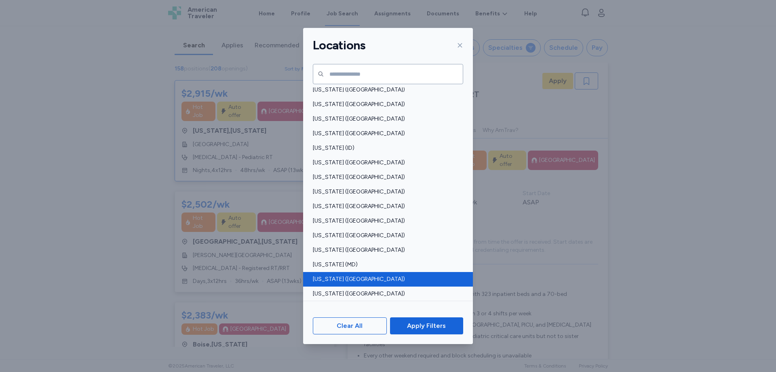
click at [367, 279] on span "[US_STATE] ([GEOGRAPHIC_DATA])" at bounding box center [386, 279] width 146 height 8
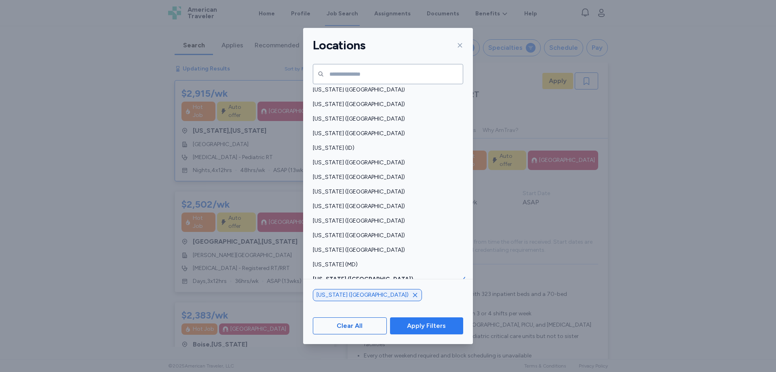
click at [426, 321] on span "Apply Filters" at bounding box center [426, 326] width 39 height 10
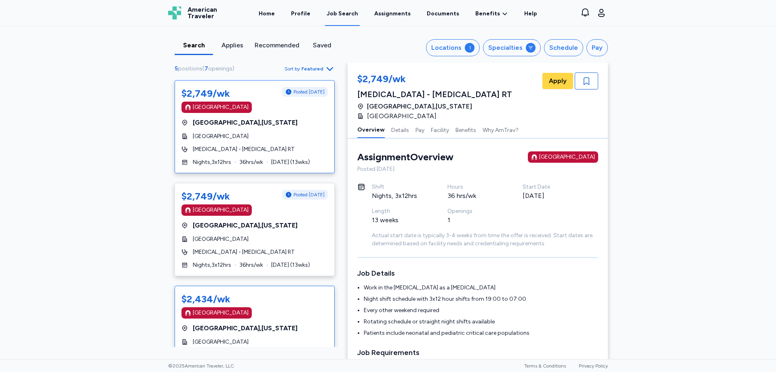
scroll to position [121, 0]
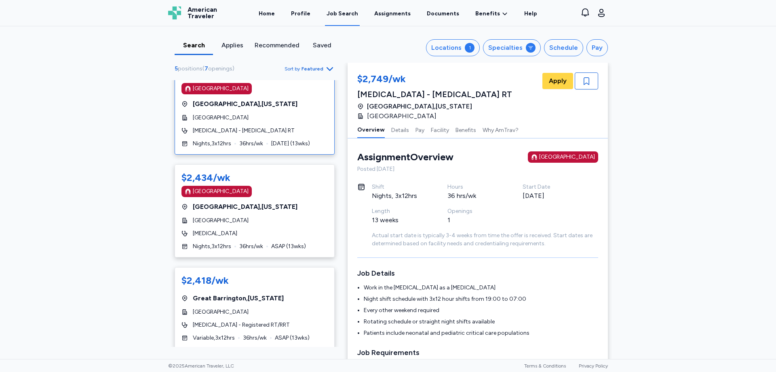
click at [283, 117] on div "[GEOGRAPHIC_DATA]" at bounding box center [255, 118] width 146 height 8
click at [317, 188] on div "[GEOGRAPHIC_DATA]" at bounding box center [255, 191] width 146 height 11
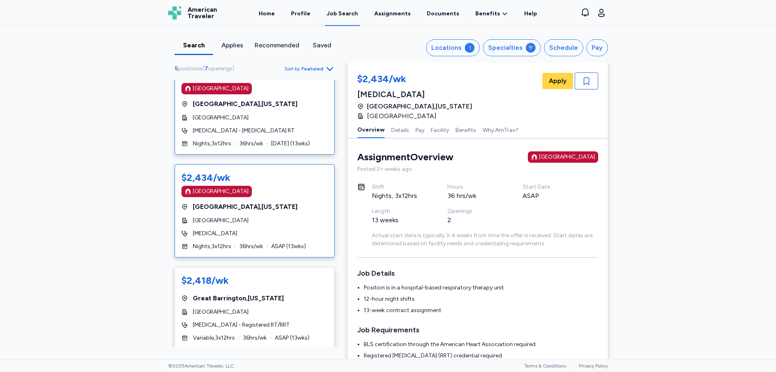
click at [294, 112] on div "$2,749/wk Posted [DATE] [GEOGRAPHIC_DATA] [GEOGRAPHIC_DATA] , [US_STATE] [GEOGR…" at bounding box center [255, 107] width 160 height 93
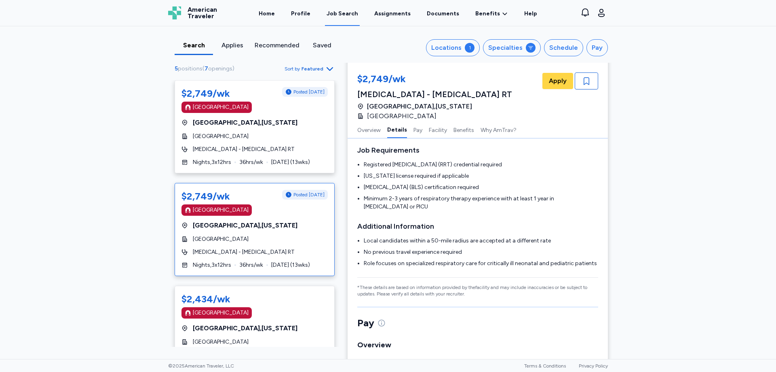
scroll to position [121, 0]
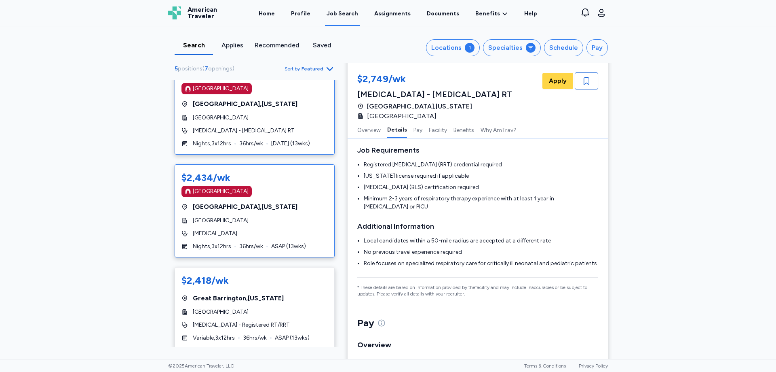
click at [307, 210] on div "[GEOGRAPHIC_DATA] , [US_STATE]" at bounding box center [255, 207] width 146 height 10
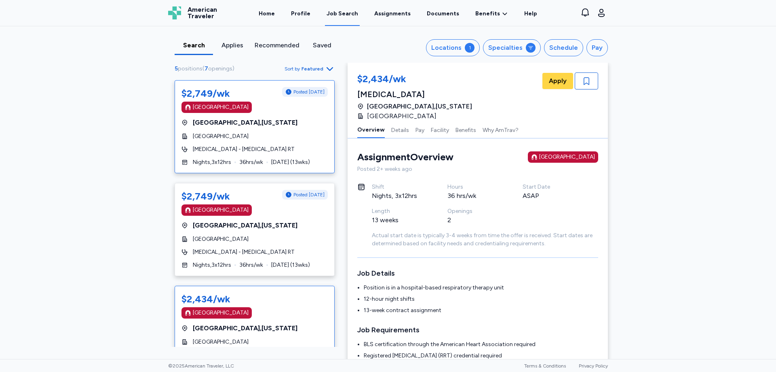
click at [279, 117] on div "$2,749/wk Posted [DATE] [GEOGRAPHIC_DATA] [GEOGRAPHIC_DATA] , [US_STATE] [GEOGR…" at bounding box center [255, 126] width 160 height 93
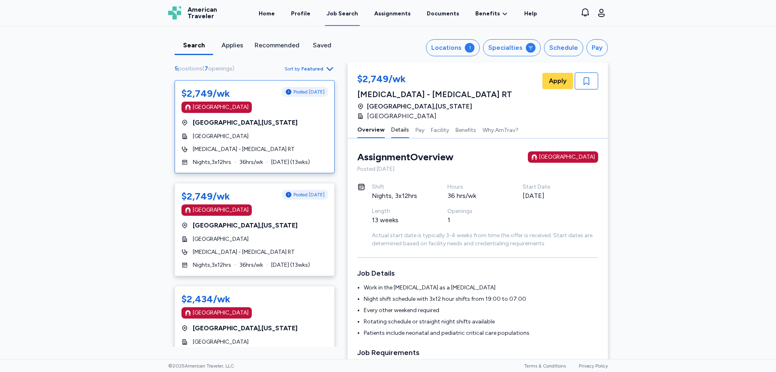
click at [395, 132] on button "Details" at bounding box center [400, 129] width 18 height 17
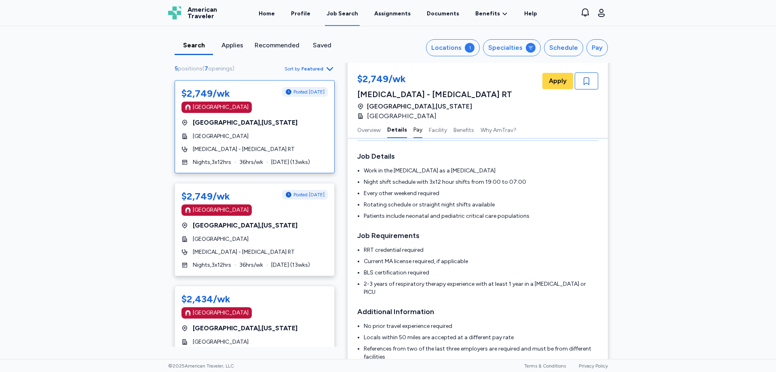
click at [416, 129] on button "Pay" at bounding box center [418, 129] width 9 height 17
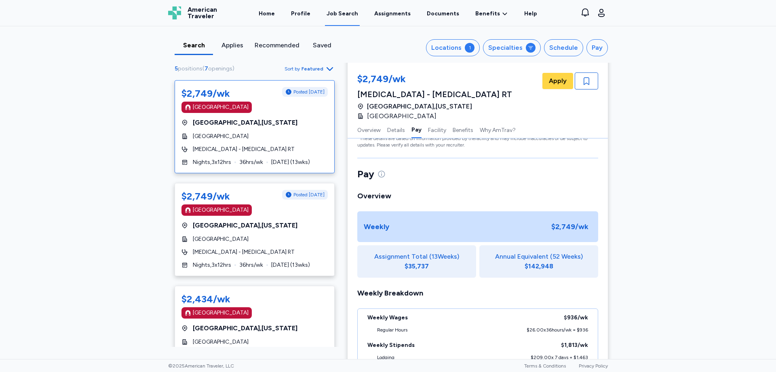
scroll to position [340, 0]
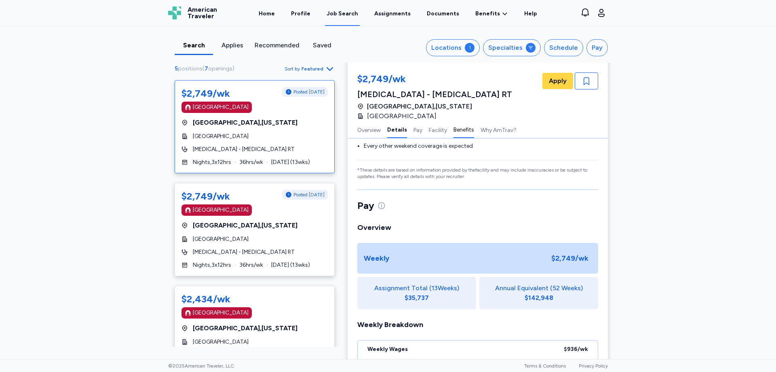
click at [459, 131] on button "Benefits" at bounding box center [464, 129] width 21 height 17
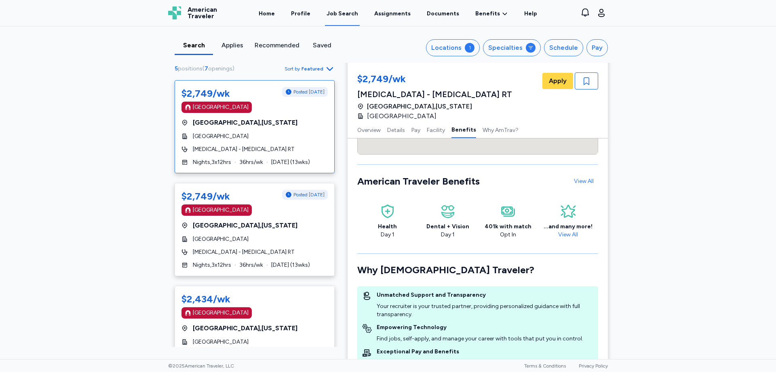
scroll to position [973, 0]
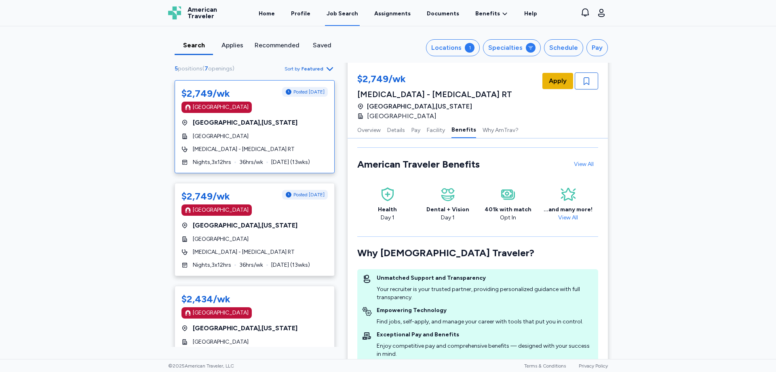
click at [555, 82] on span "Apply" at bounding box center [558, 81] width 18 height 10
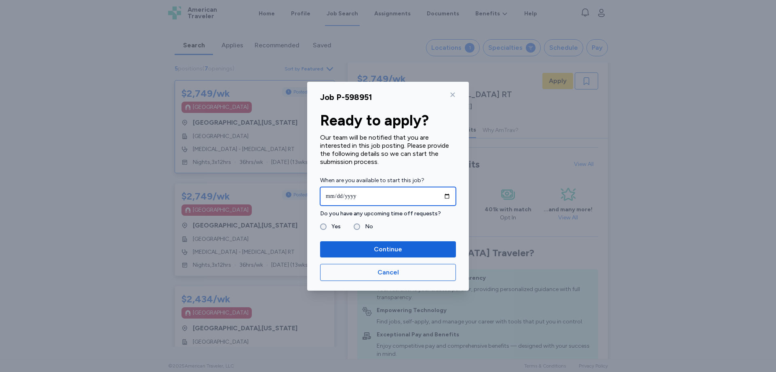
click at [449, 194] on input "date" at bounding box center [388, 196] width 136 height 19
type input "**********"
click at [329, 226] on label "Yes" at bounding box center [334, 227] width 14 height 10
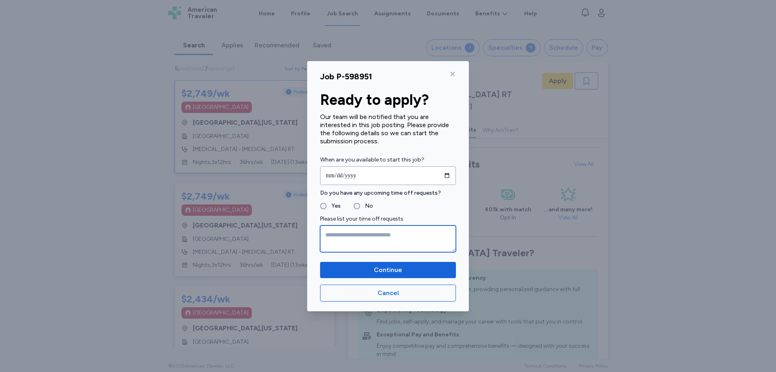
click at [405, 242] on textarea at bounding box center [388, 238] width 136 height 27
type textarea "**********"
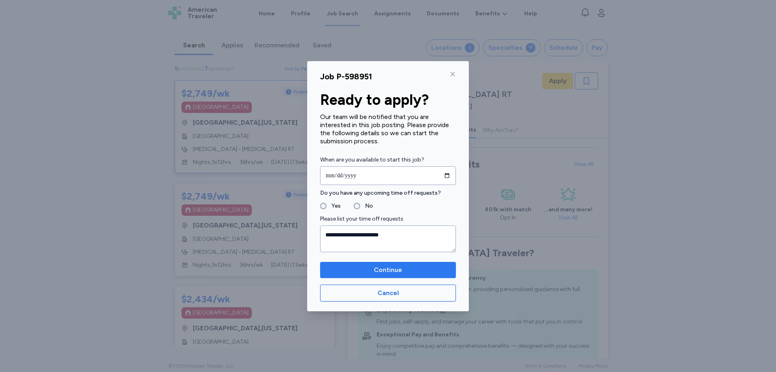
click at [404, 271] on span "Continue" at bounding box center [388, 270] width 123 height 10
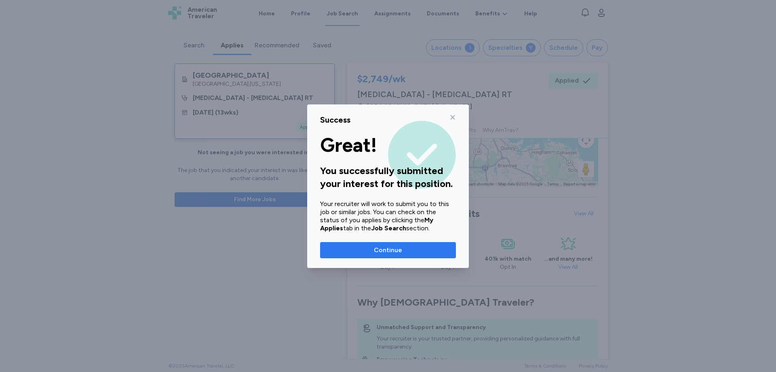
click at [400, 255] on button "Continue" at bounding box center [388, 250] width 136 height 16
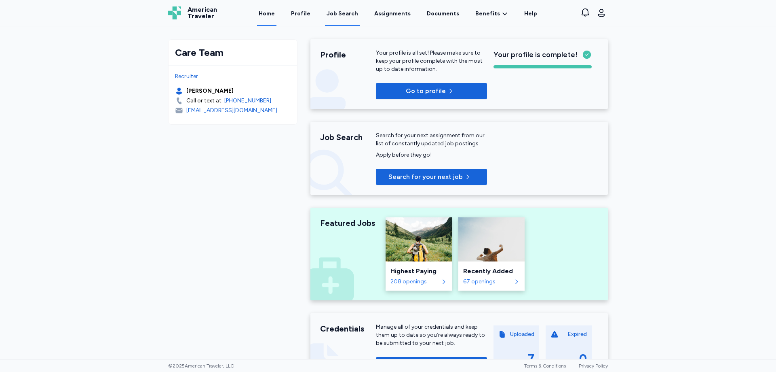
click at [351, 15] on div "Job Search" at bounding box center [343, 14] width 32 height 8
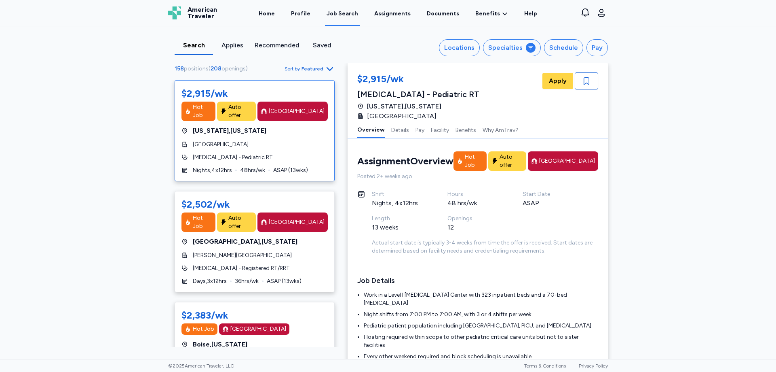
click at [358, 17] on div "Job Search" at bounding box center [343, 14] width 32 height 8
click at [452, 49] on div "Locations" at bounding box center [459, 48] width 30 height 10
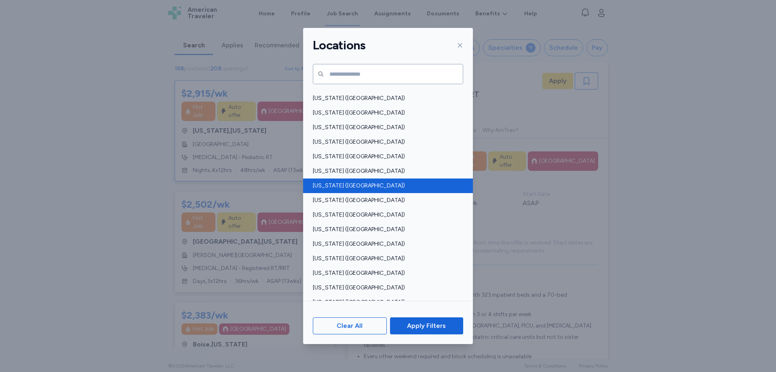
scroll to position [364, 0]
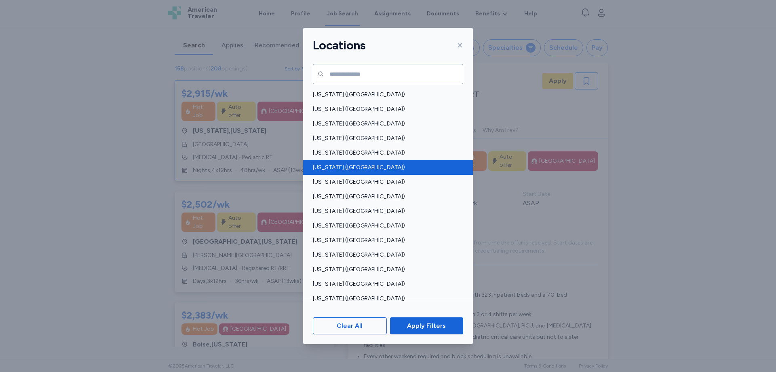
click at [360, 170] on span "[US_STATE] ([GEOGRAPHIC_DATA])" at bounding box center [386, 167] width 146 height 8
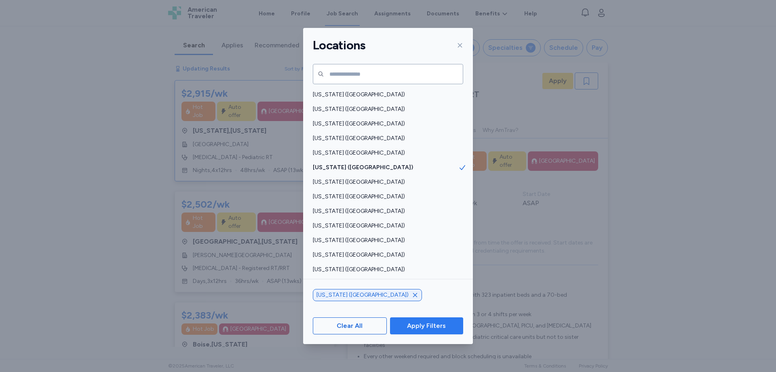
click at [435, 330] on span "Apply Filters" at bounding box center [426, 326] width 39 height 10
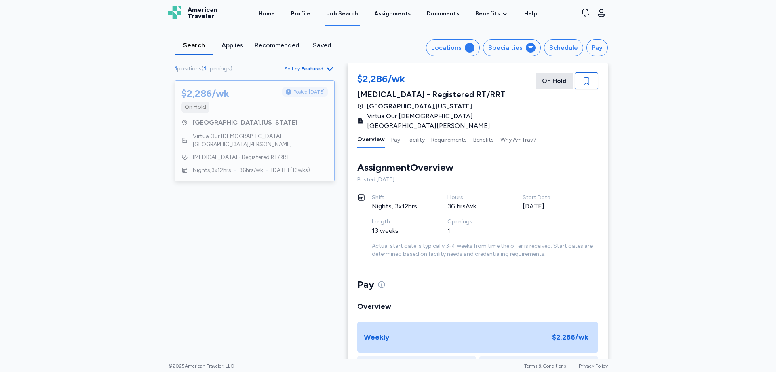
scroll to position [1, 0]
click at [258, 117] on div "$2,286/wk Posted 2 days ago On Hold Camden , New Jersey Virtua Our Lady of Lour…" at bounding box center [255, 130] width 160 height 101
click at [467, 46] on div "1" at bounding box center [470, 48] width 10 height 10
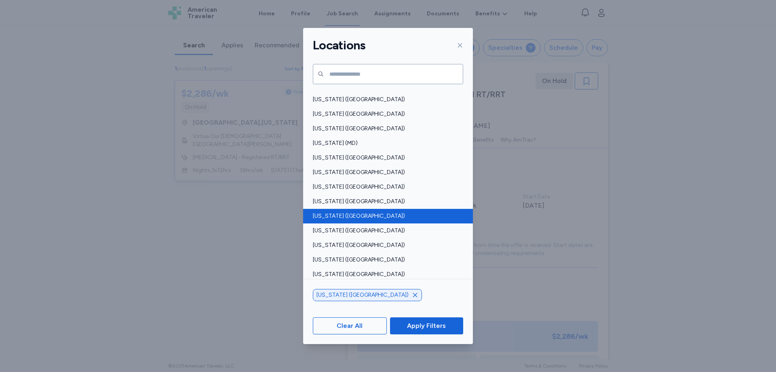
scroll to position [404, 0]
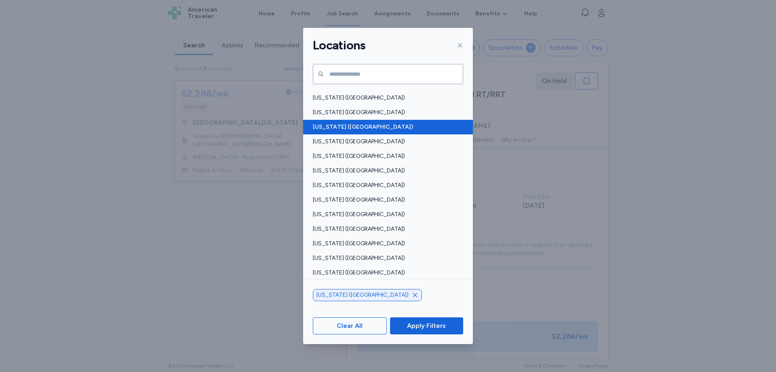
click at [383, 128] on span "[US_STATE] ([GEOGRAPHIC_DATA])" at bounding box center [386, 127] width 146 height 8
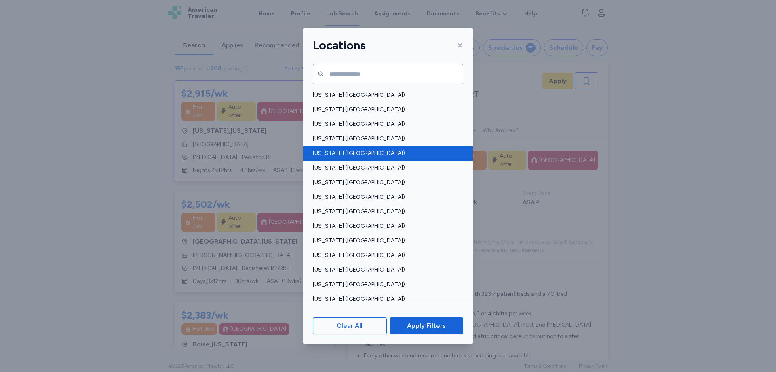
scroll to position [485, 0]
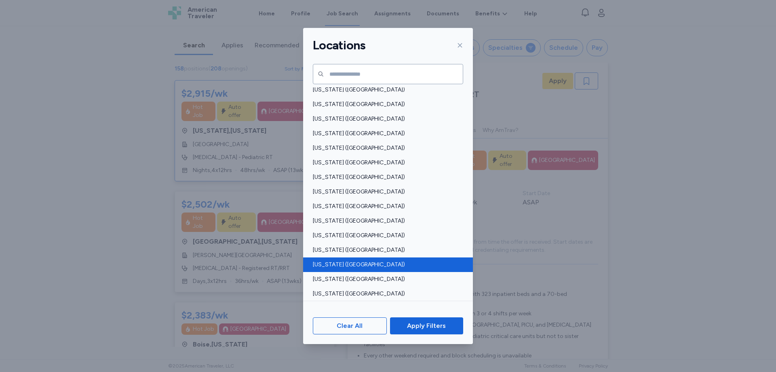
click at [376, 265] on span "[US_STATE] ([GEOGRAPHIC_DATA])" at bounding box center [386, 264] width 146 height 8
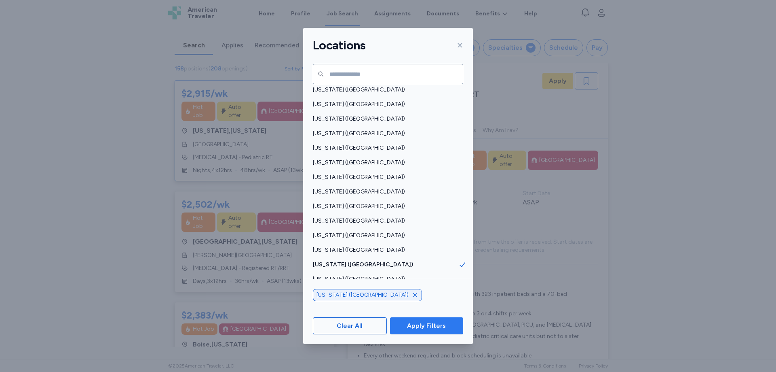
click at [435, 328] on span "Apply Filters" at bounding box center [426, 326] width 39 height 10
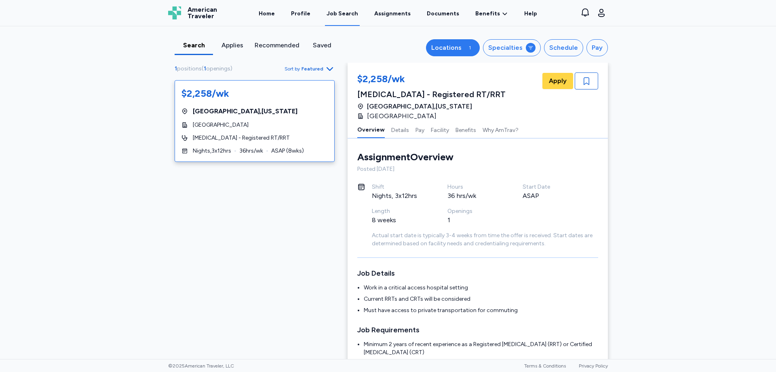
click at [457, 50] on div "Locations" at bounding box center [446, 48] width 30 height 10
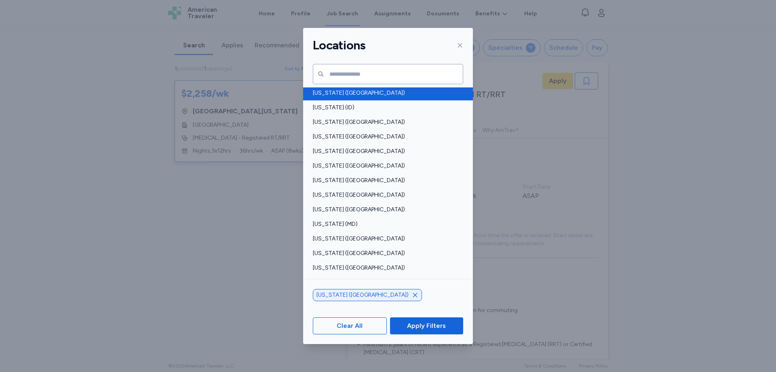
scroll to position [202, 0]
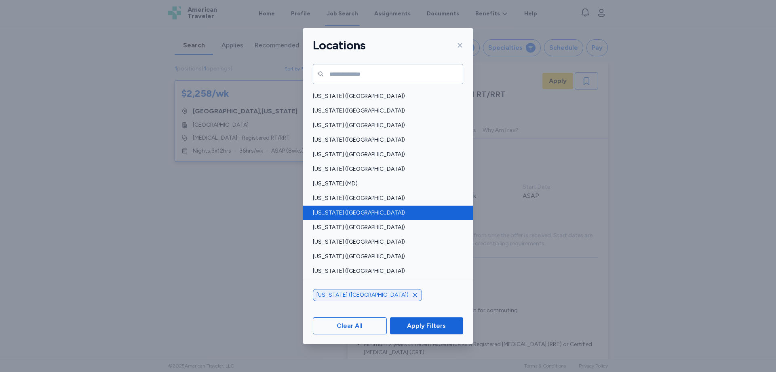
click at [401, 217] on span "[US_STATE] ([GEOGRAPHIC_DATA])" at bounding box center [386, 213] width 146 height 8
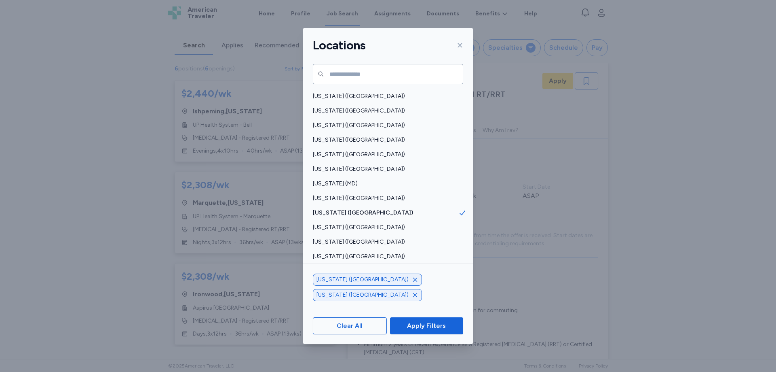
click at [412, 283] on icon "button" at bounding box center [415, 279] width 6 height 6
click at [425, 323] on span "Apply Filters" at bounding box center [426, 326] width 39 height 10
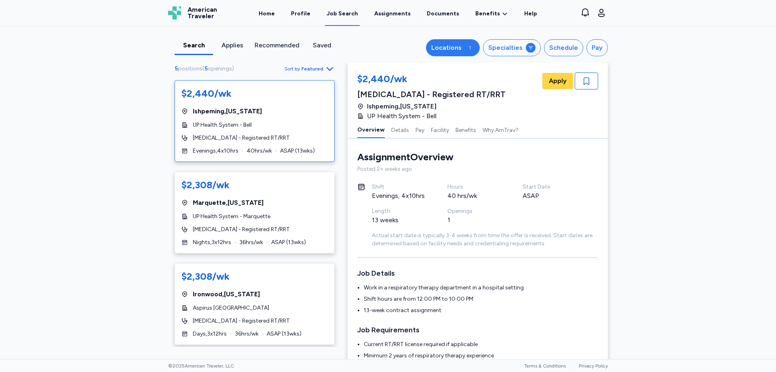
click at [472, 48] on div "1" at bounding box center [470, 48] width 10 height 10
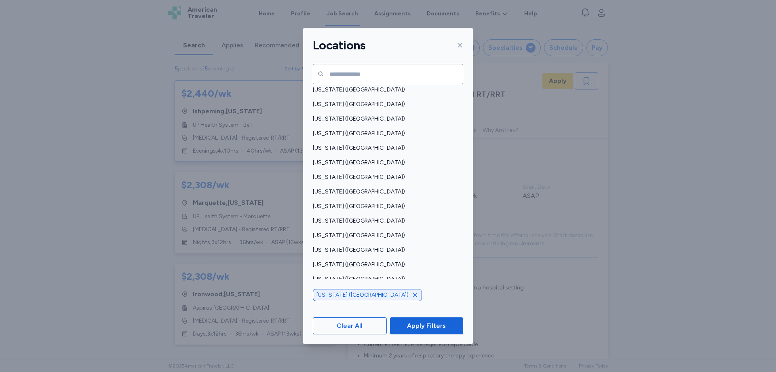
scroll to position [551, 0]
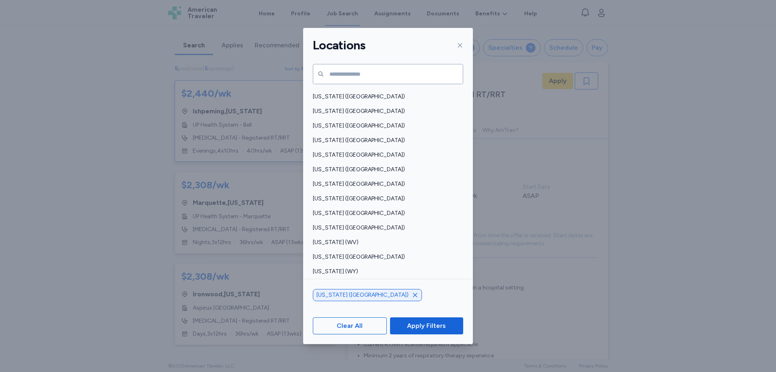
click at [459, 46] on icon at bounding box center [460, 45] width 6 height 6
